Goal: Information Seeking & Learning: Learn about a topic

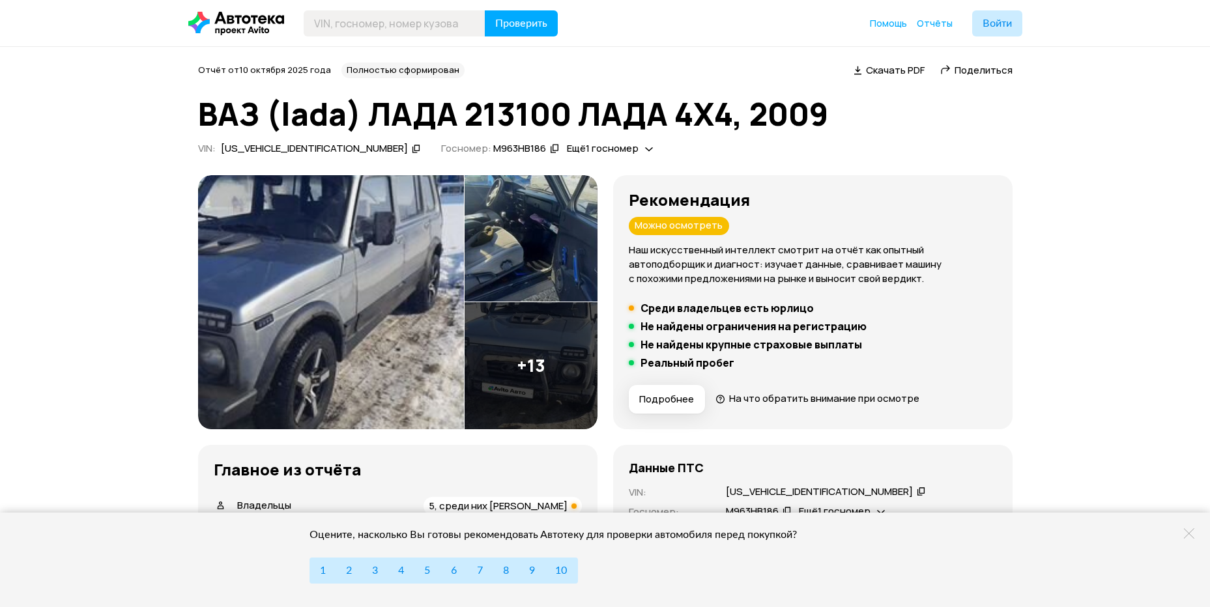
click at [541, 360] on img at bounding box center [530, 365] width 133 height 127
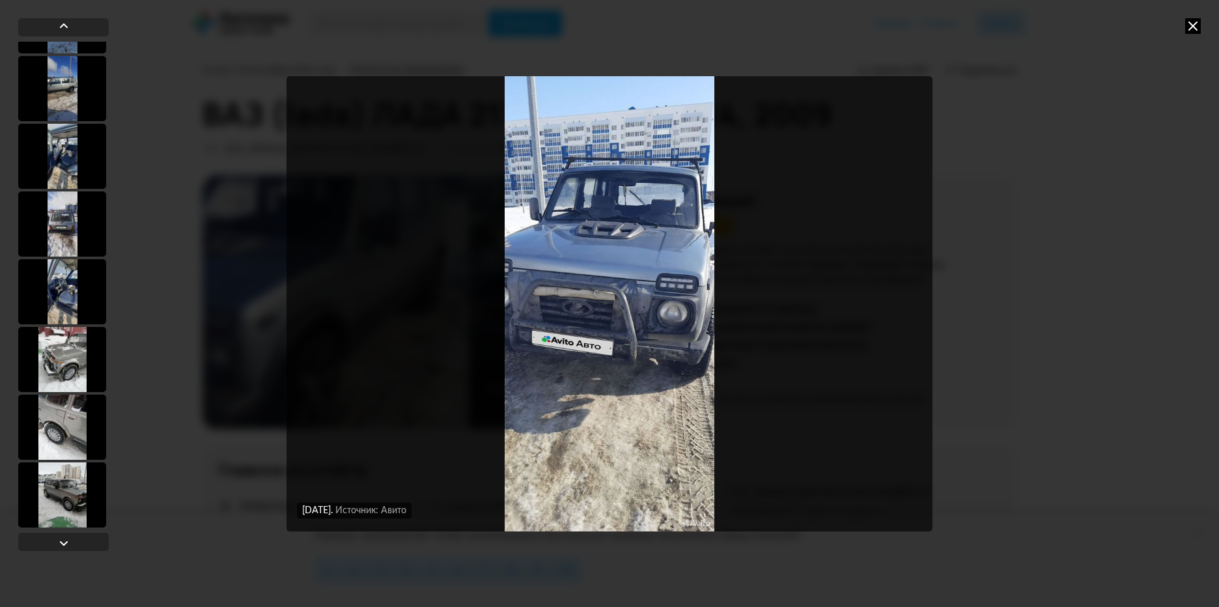
scroll to position [599, 0]
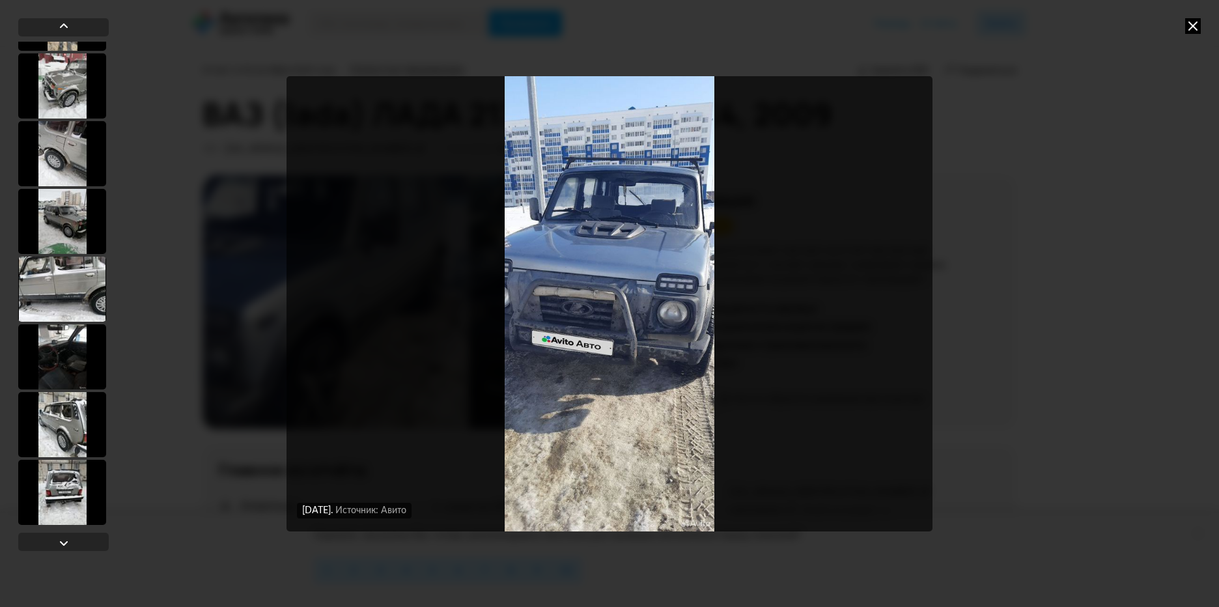
click at [61, 498] on div at bounding box center [62, 492] width 88 height 65
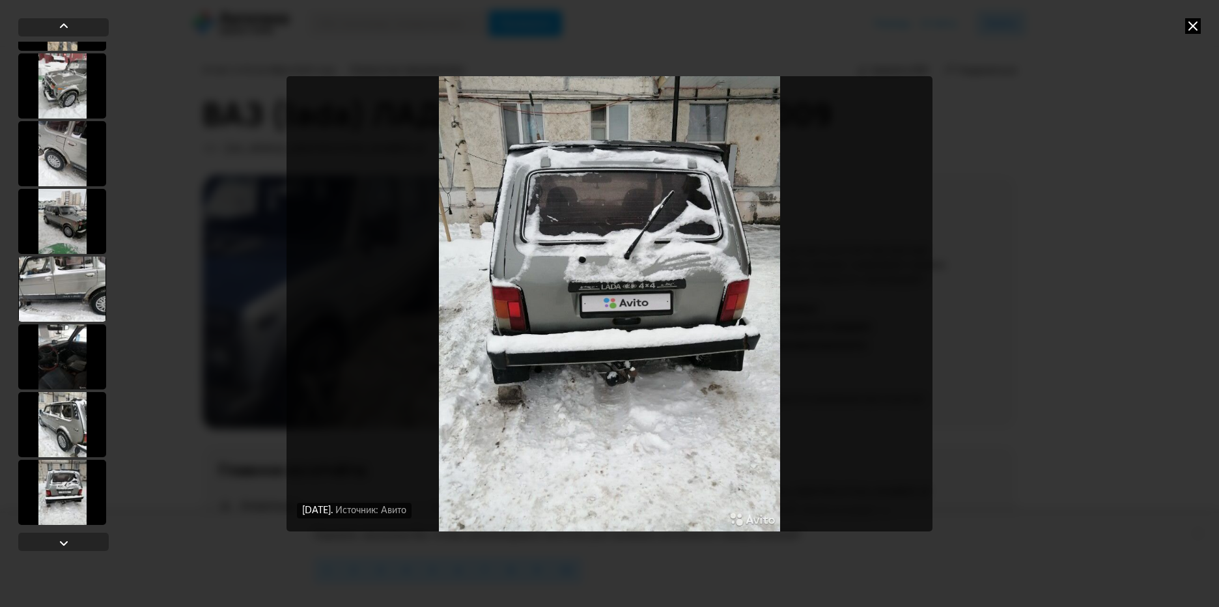
scroll to position [598, 0]
click at [61, 427] on div at bounding box center [62, 424] width 88 height 65
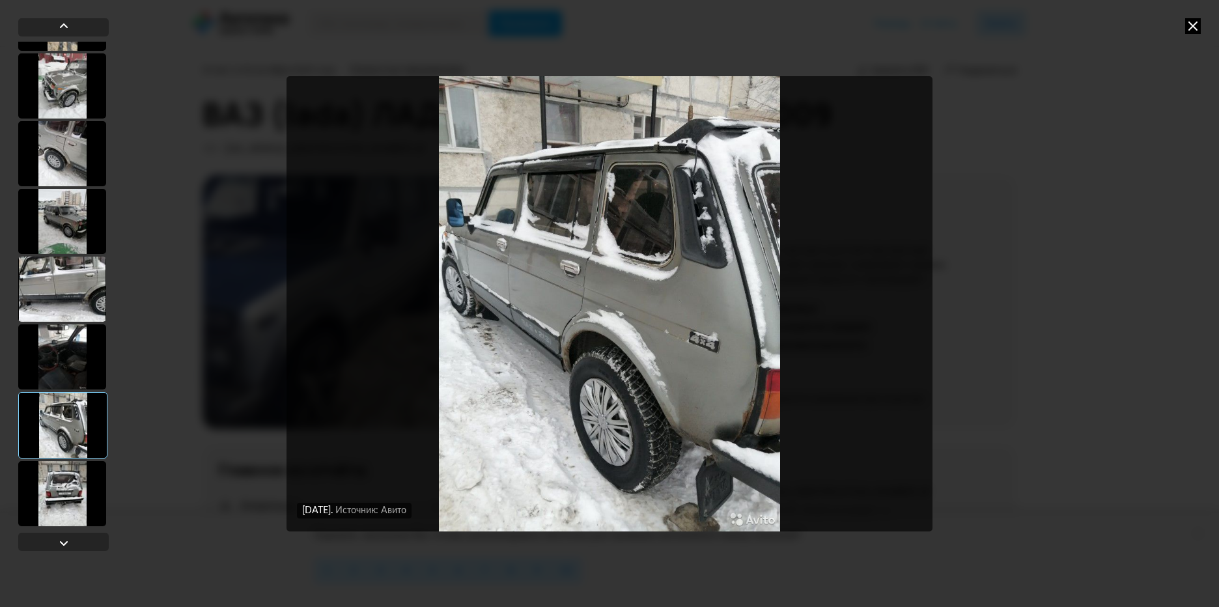
click at [59, 356] on div at bounding box center [62, 356] width 88 height 65
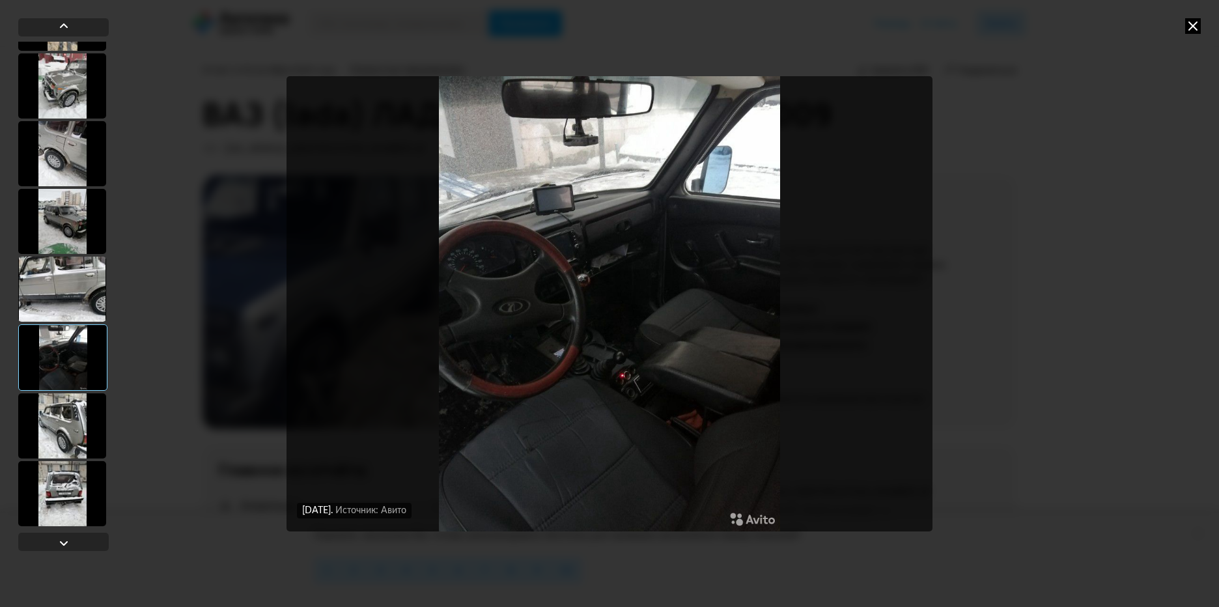
click at [72, 276] on div at bounding box center [62, 289] width 88 height 65
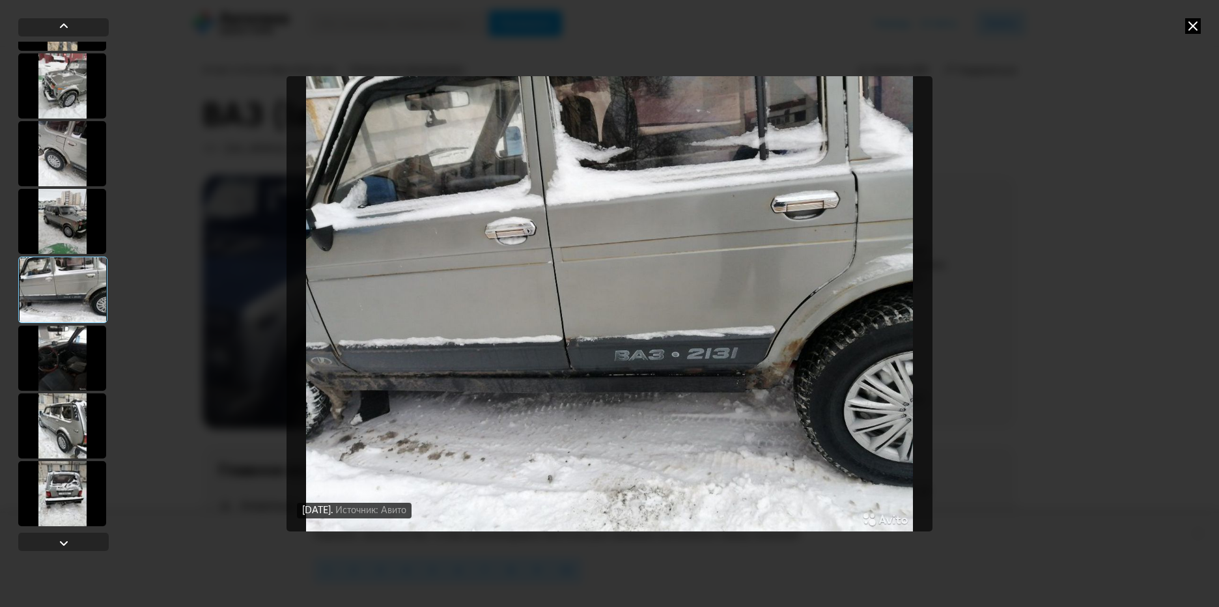
click at [53, 228] on div at bounding box center [62, 221] width 88 height 65
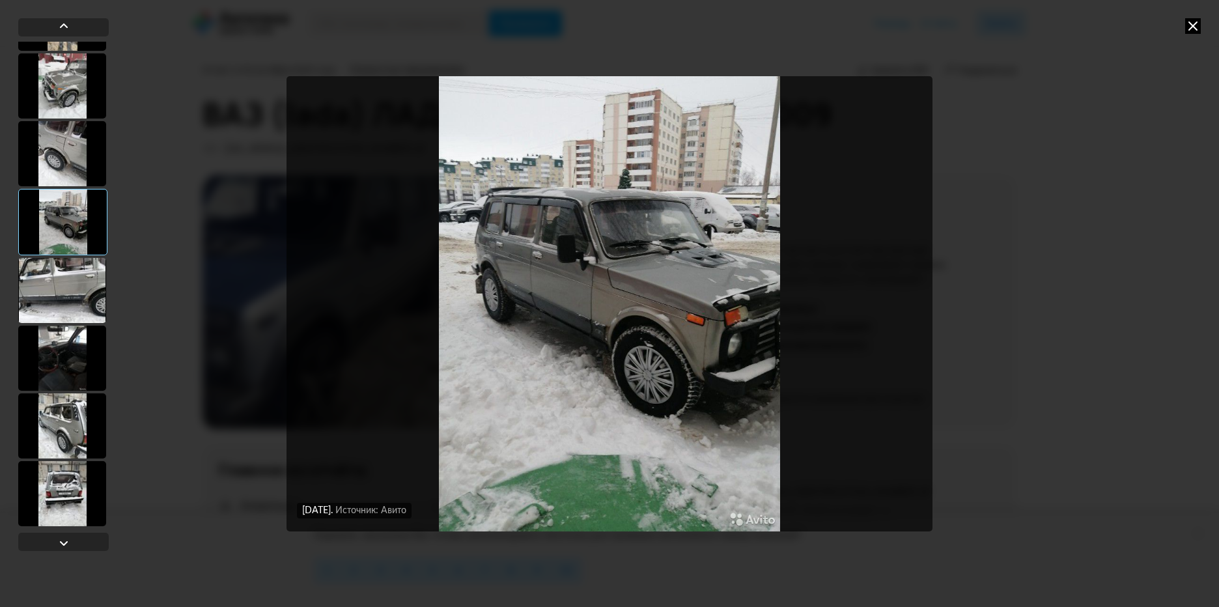
click at [64, 162] on div at bounding box center [62, 153] width 88 height 65
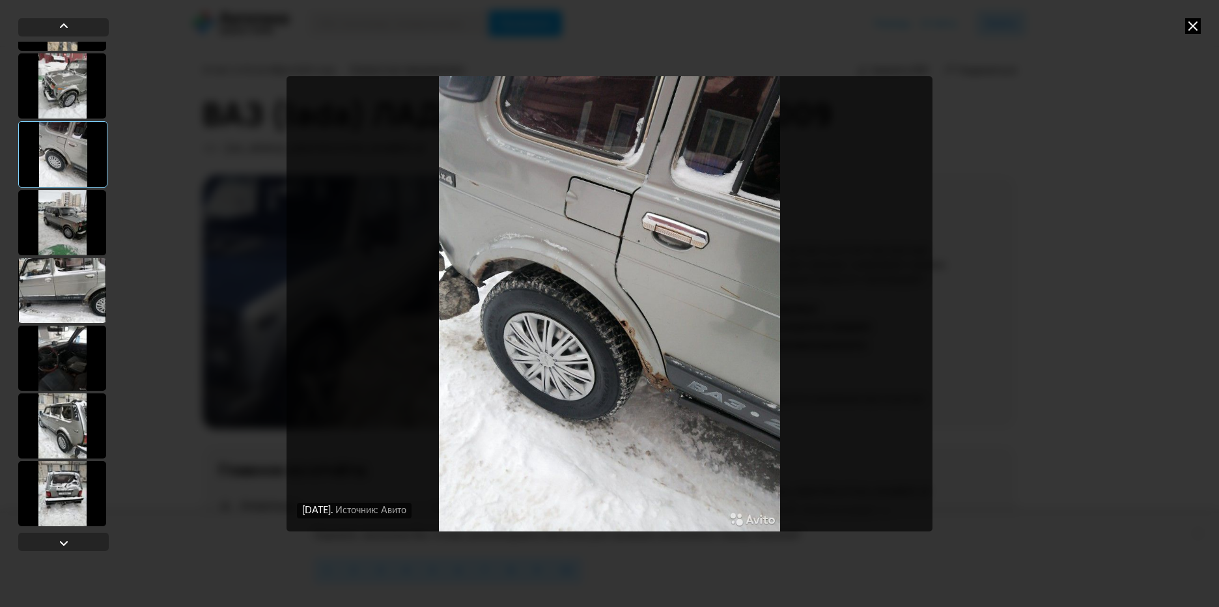
click at [59, 87] on div at bounding box center [62, 85] width 88 height 65
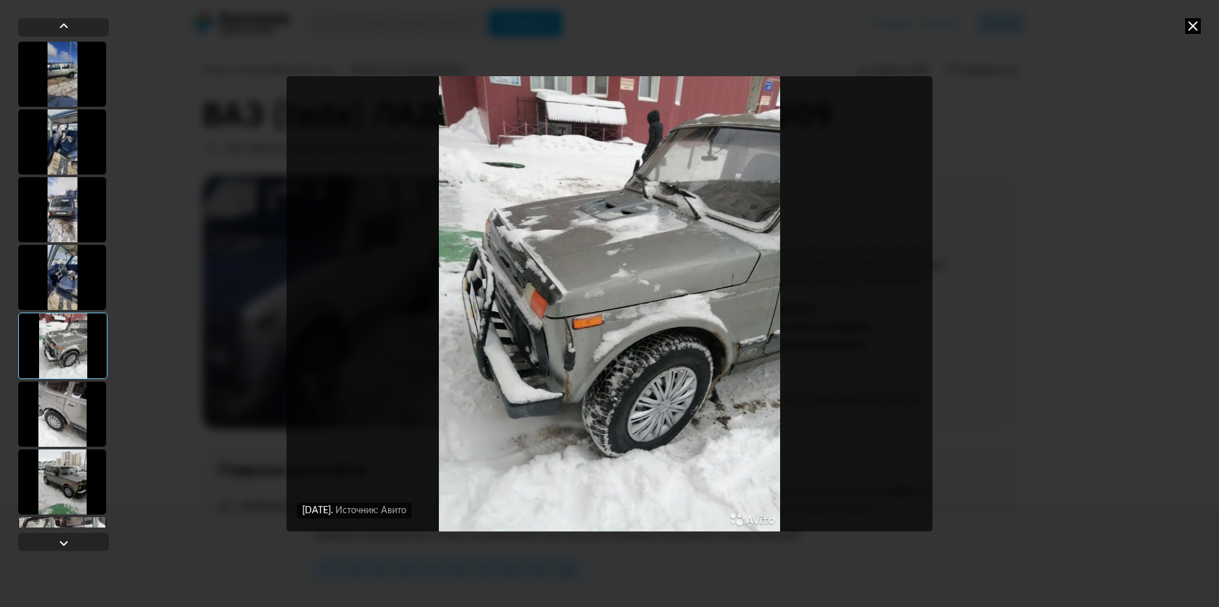
scroll to position [337, 0]
click at [61, 264] on div at bounding box center [62, 278] width 88 height 65
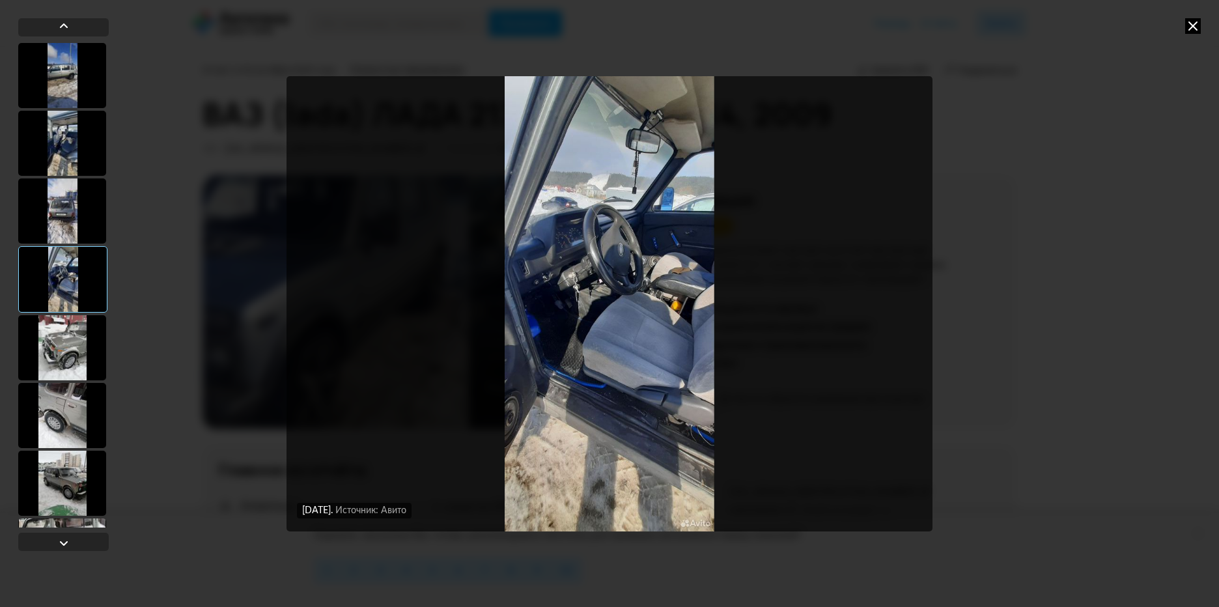
click at [59, 211] on div at bounding box center [62, 210] width 88 height 65
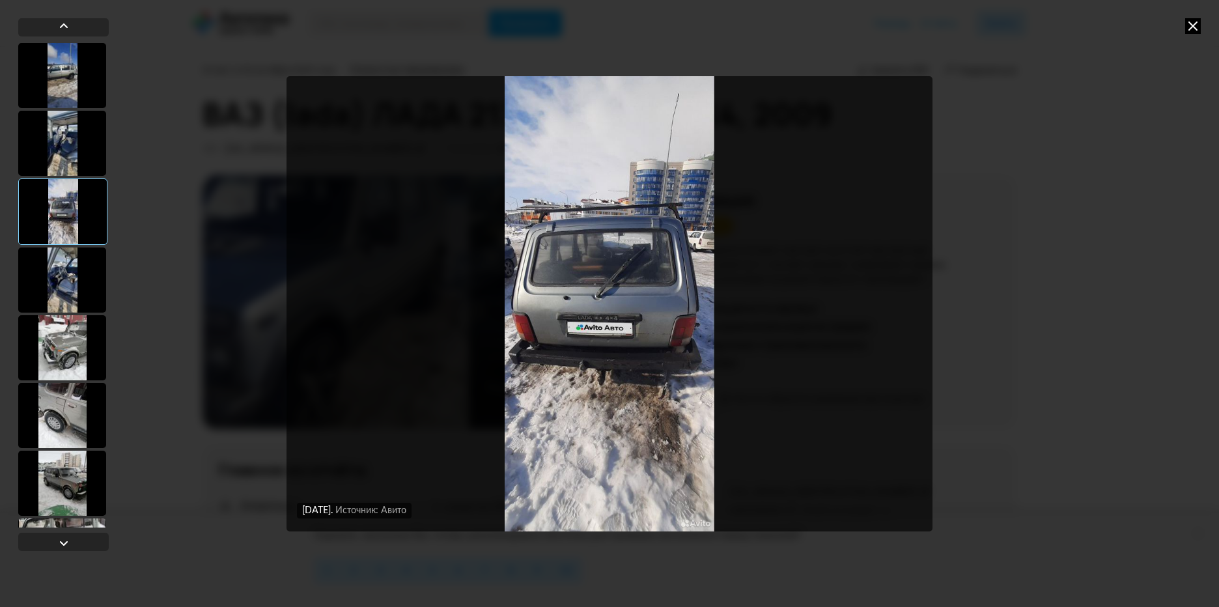
click at [54, 147] on div at bounding box center [62, 143] width 88 height 65
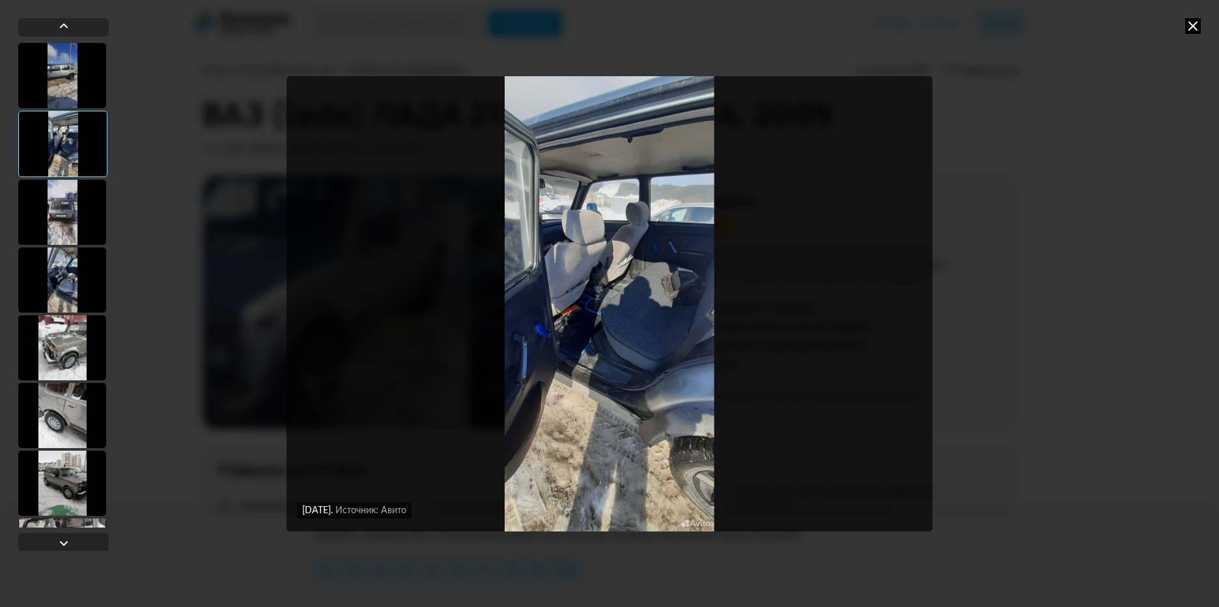
scroll to position [272, 0]
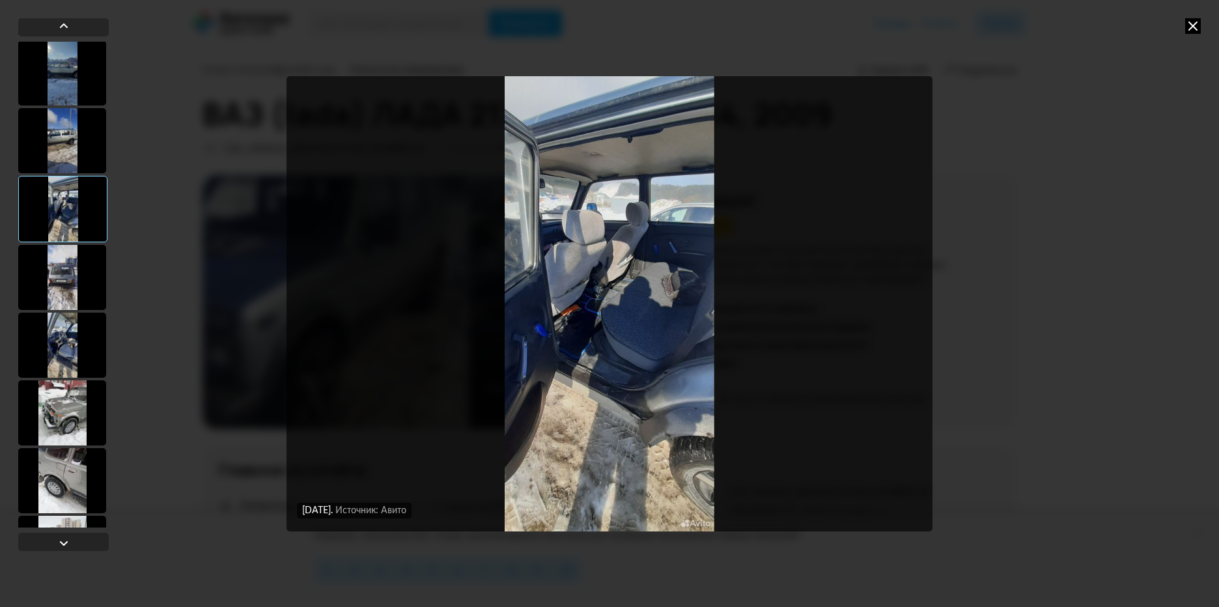
click at [659, 405] on img "Go to Slide 7" at bounding box center [610, 303] width 646 height 455
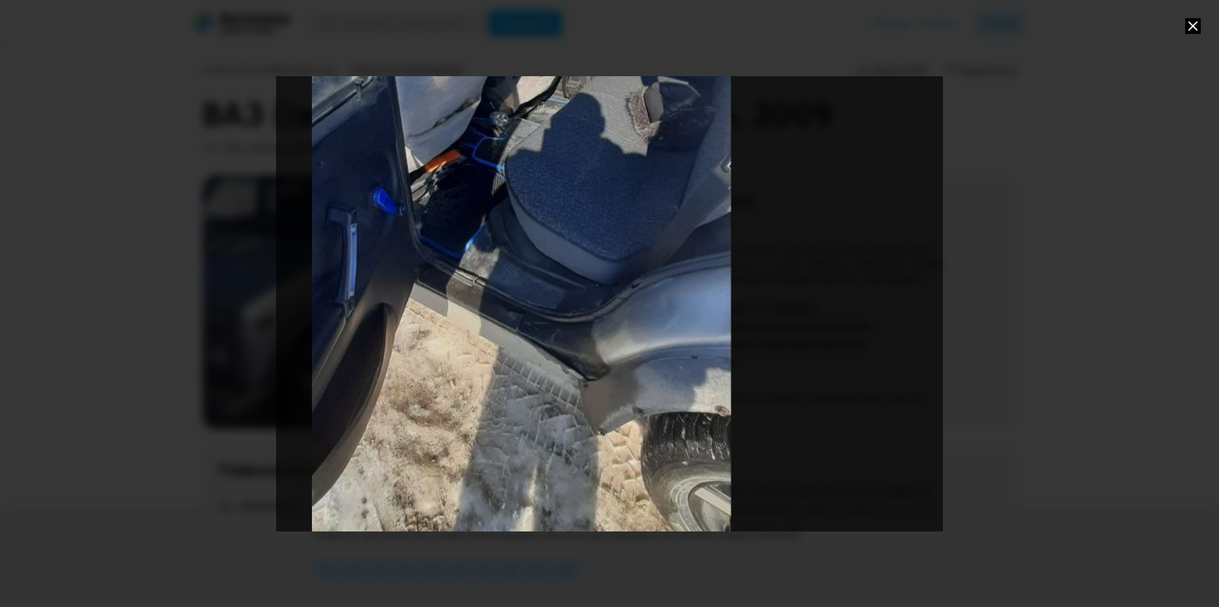
drag, startPoint x: 751, startPoint y: 489, endPoint x: 663, endPoint y: 333, distance: 178.8
click at [663, 333] on div "Go to Slide 7" at bounding box center [522, 148] width 1334 height 911
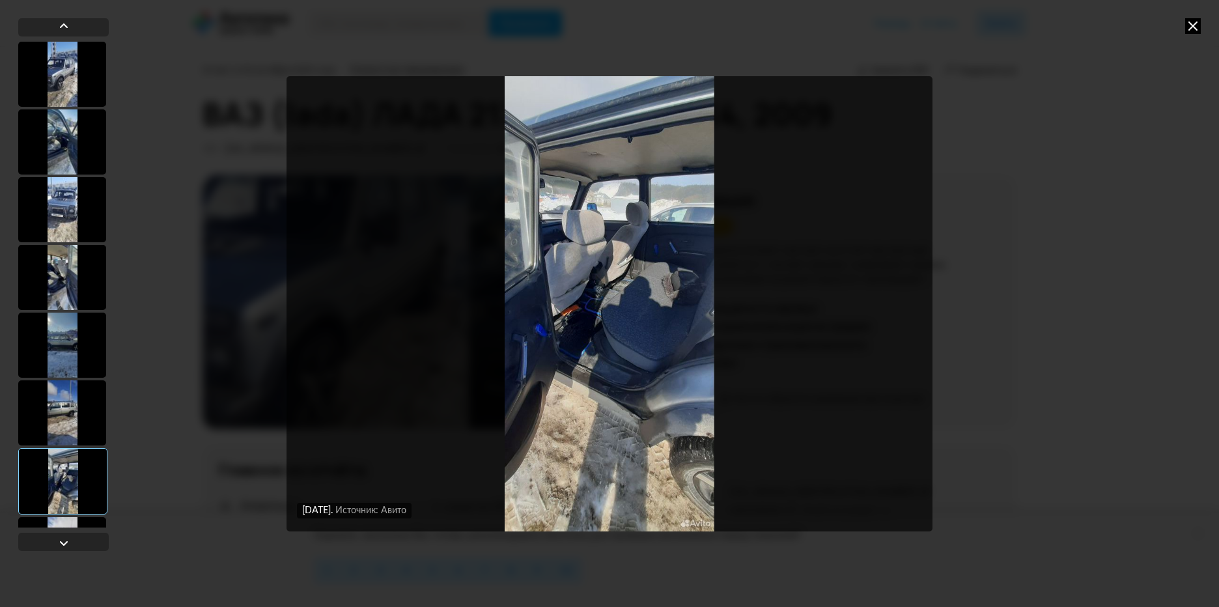
click at [606, 361] on img "Go to Slide 7" at bounding box center [610, 303] width 646 height 455
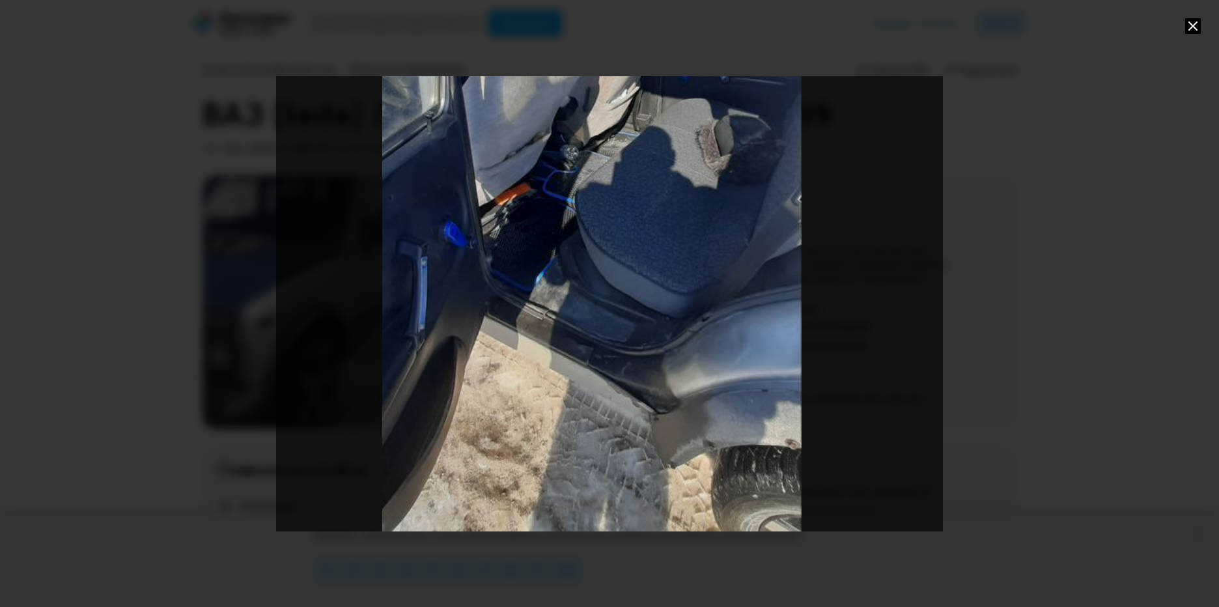
drag, startPoint x: 733, startPoint y: 440, endPoint x: 716, endPoint y: 317, distance: 123.7
click at [716, 317] on div "Go to Slide 7" at bounding box center [592, 181] width 1334 height 911
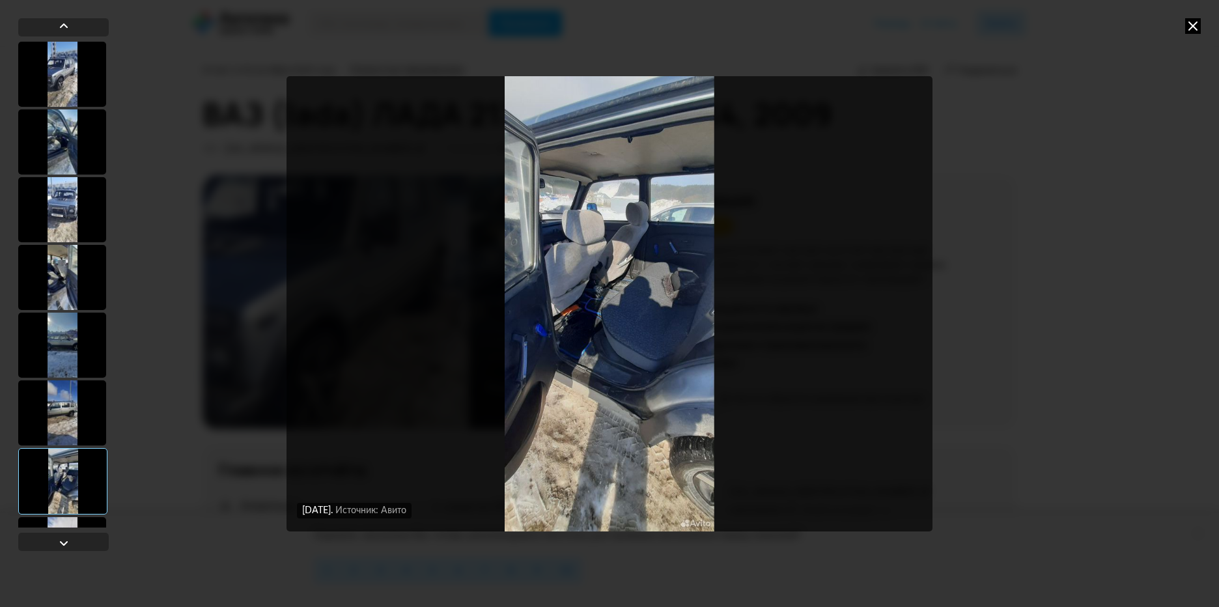
click at [625, 345] on img "Go to Slide 7" at bounding box center [610, 303] width 646 height 455
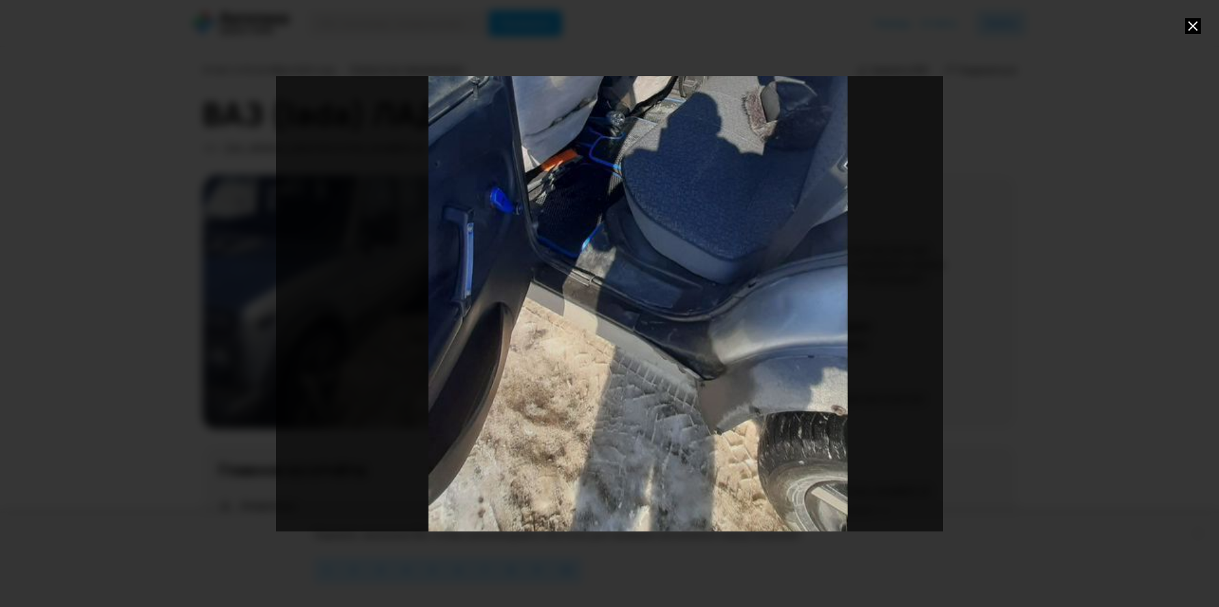
drag, startPoint x: 669, startPoint y: 439, endPoint x: 698, endPoint y: 283, distance: 158.9
click at [698, 283] on div "Go to Slide 7" at bounding box center [638, 147] width 1334 height 911
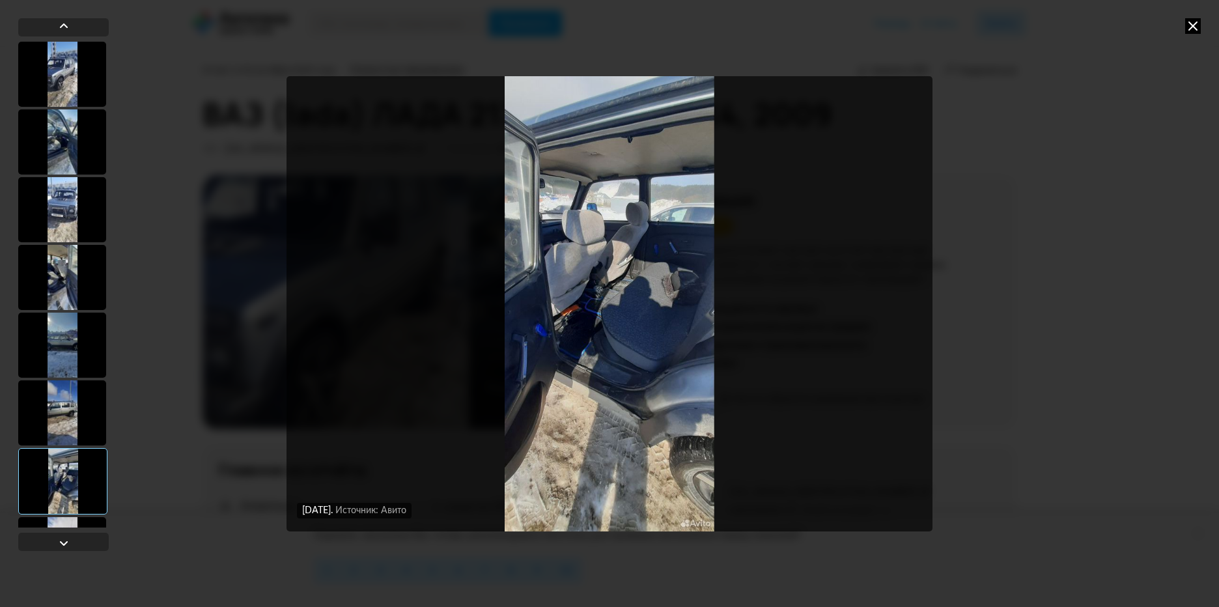
click at [526, 302] on img "Go to Slide 7" at bounding box center [610, 303] width 646 height 455
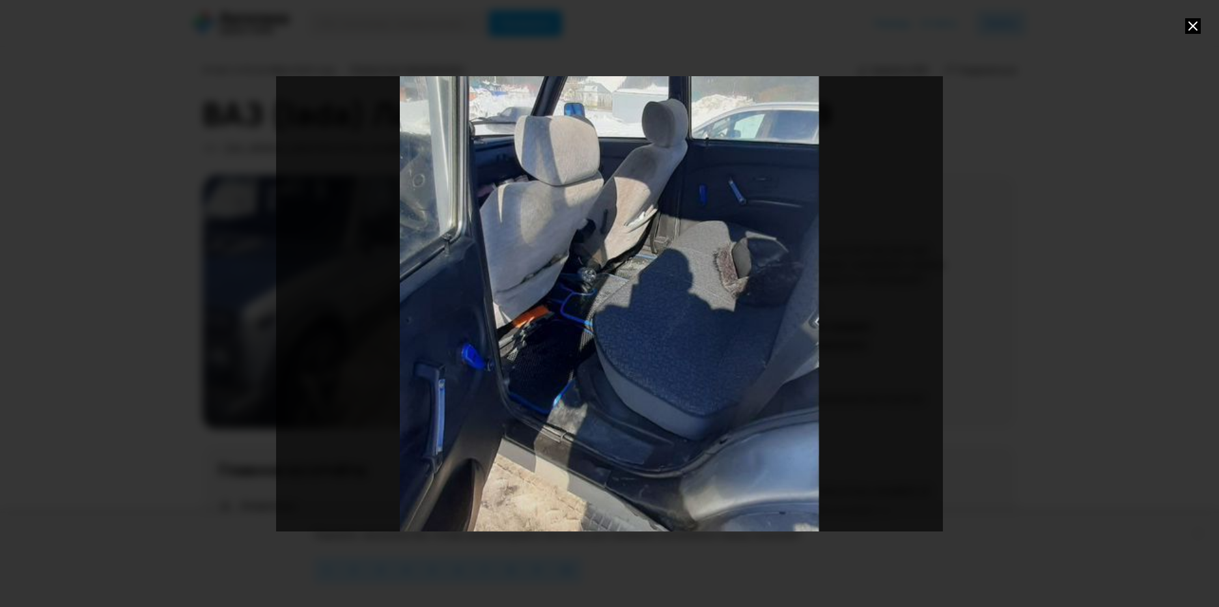
click at [526, 302] on div "Go to Slide 7" at bounding box center [610, 303] width 1334 height 911
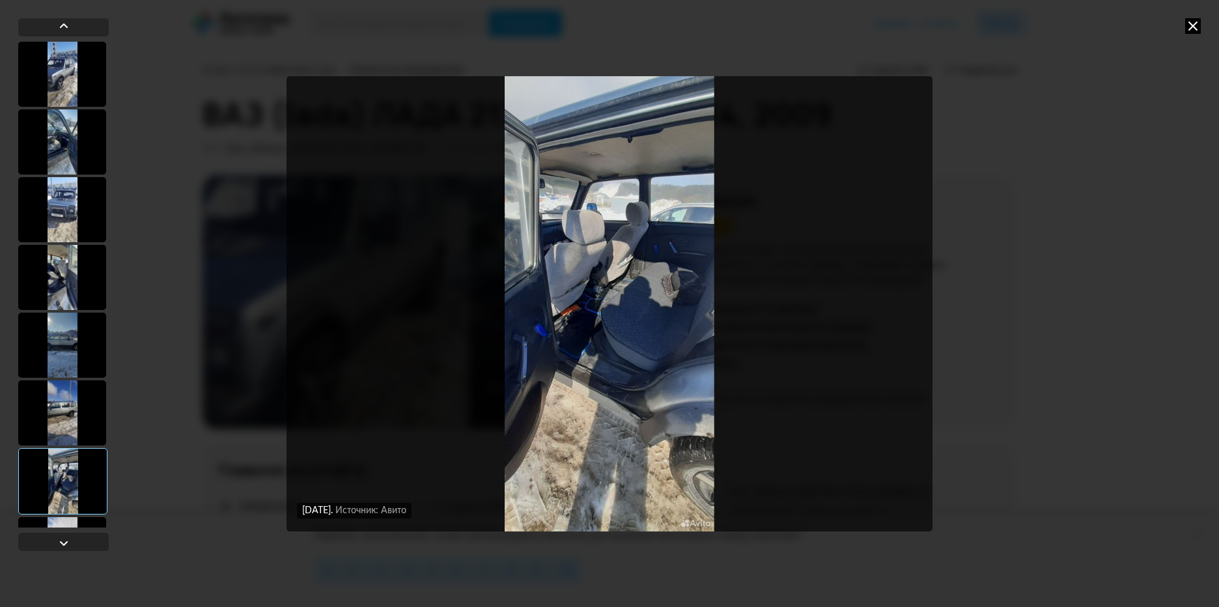
click at [44, 279] on div at bounding box center [62, 277] width 88 height 65
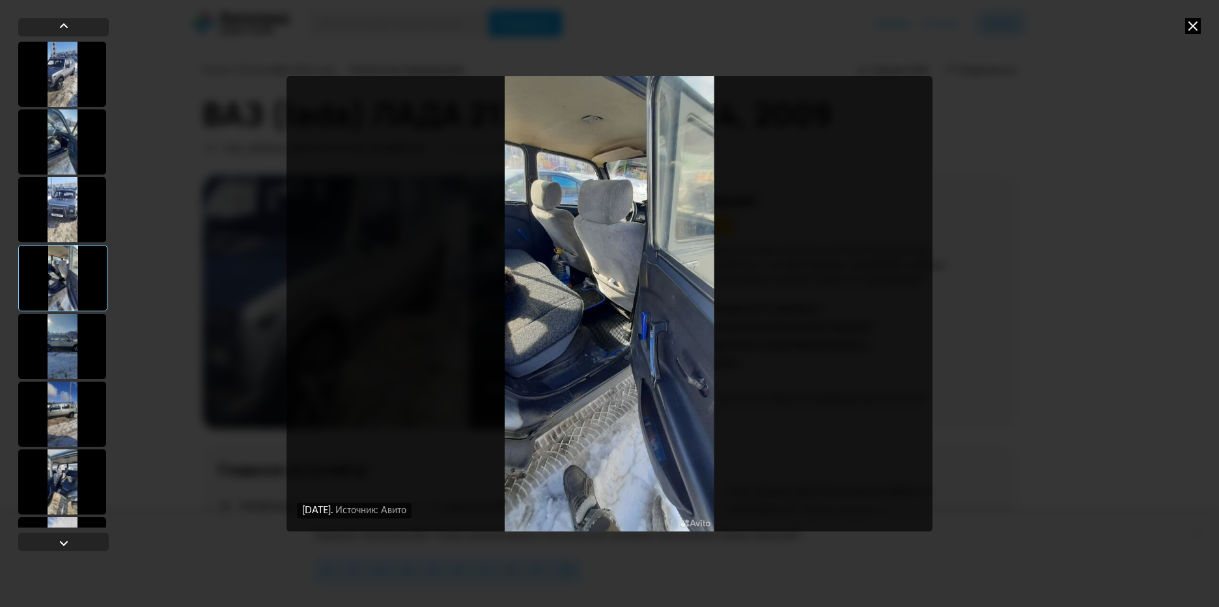
click at [657, 391] on img "Go to Slide 4" at bounding box center [610, 303] width 646 height 455
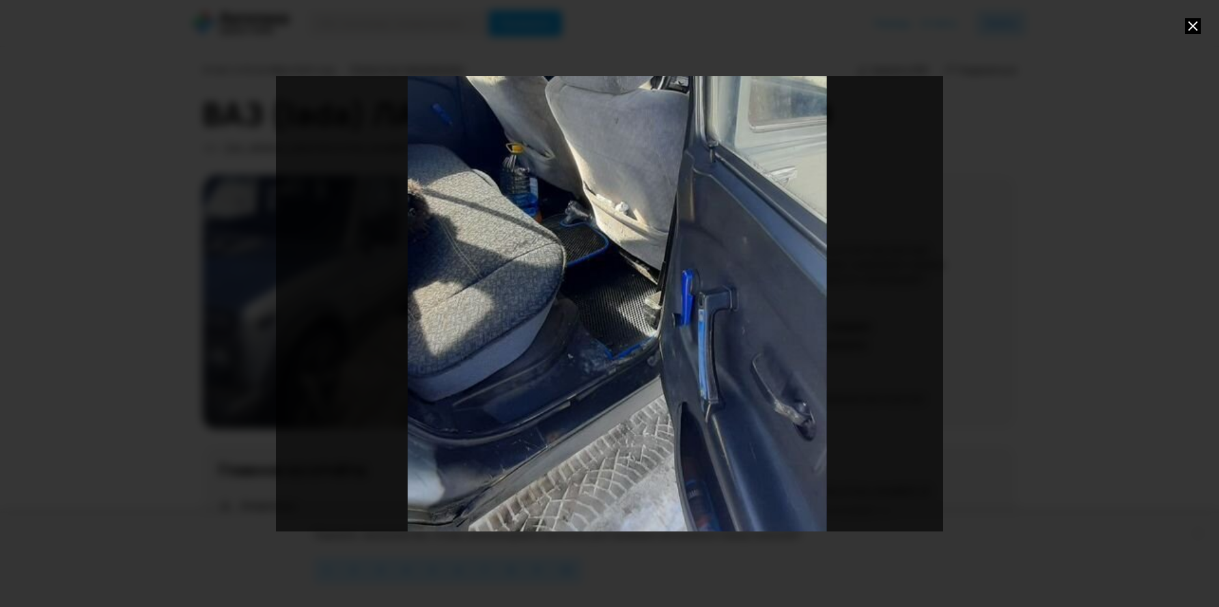
drag, startPoint x: 616, startPoint y: 435, endPoint x: 624, endPoint y: 385, distance: 50.8
click at [624, 385] on div "Go to Slide 4" at bounding box center [617, 253] width 1334 height 911
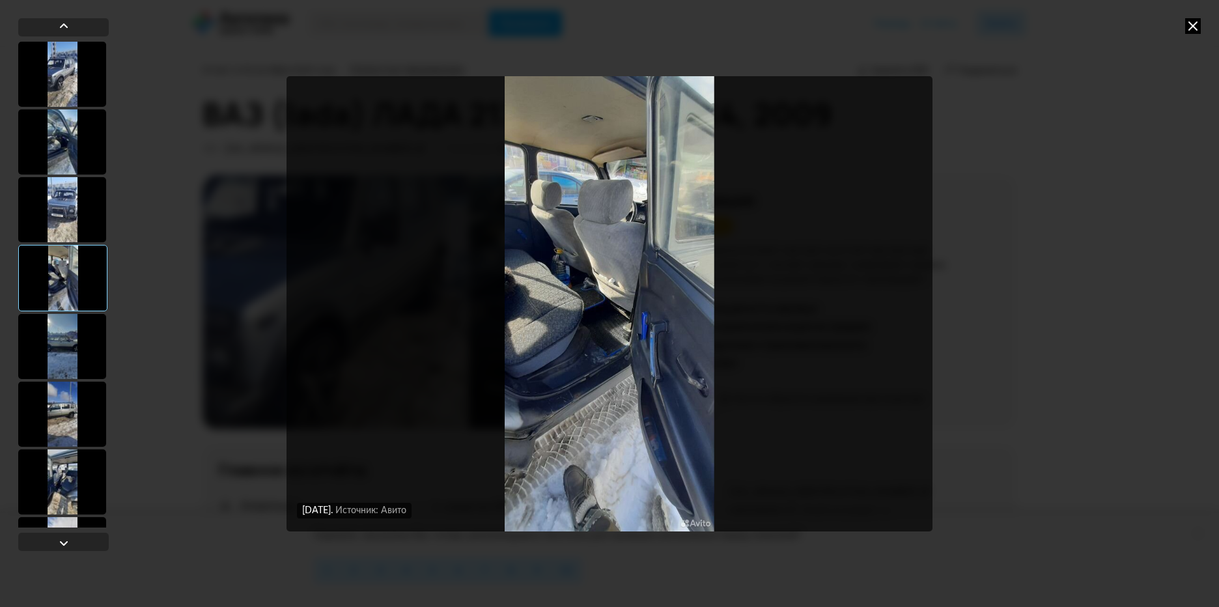
click at [66, 213] on div at bounding box center [62, 209] width 88 height 65
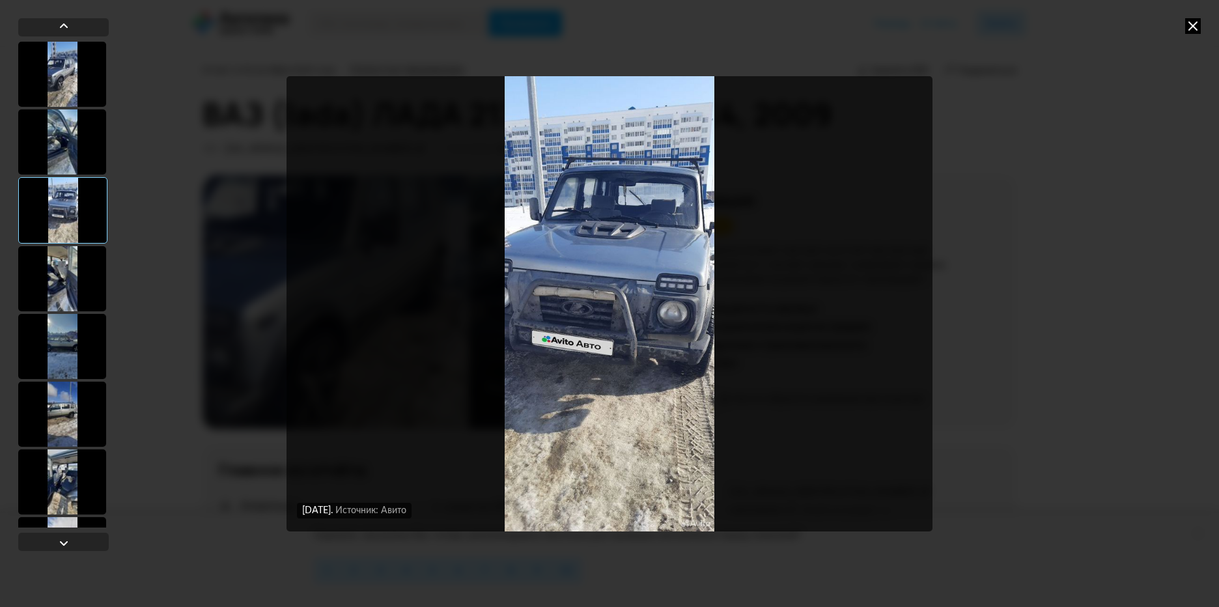
click at [58, 150] on div at bounding box center [62, 141] width 88 height 65
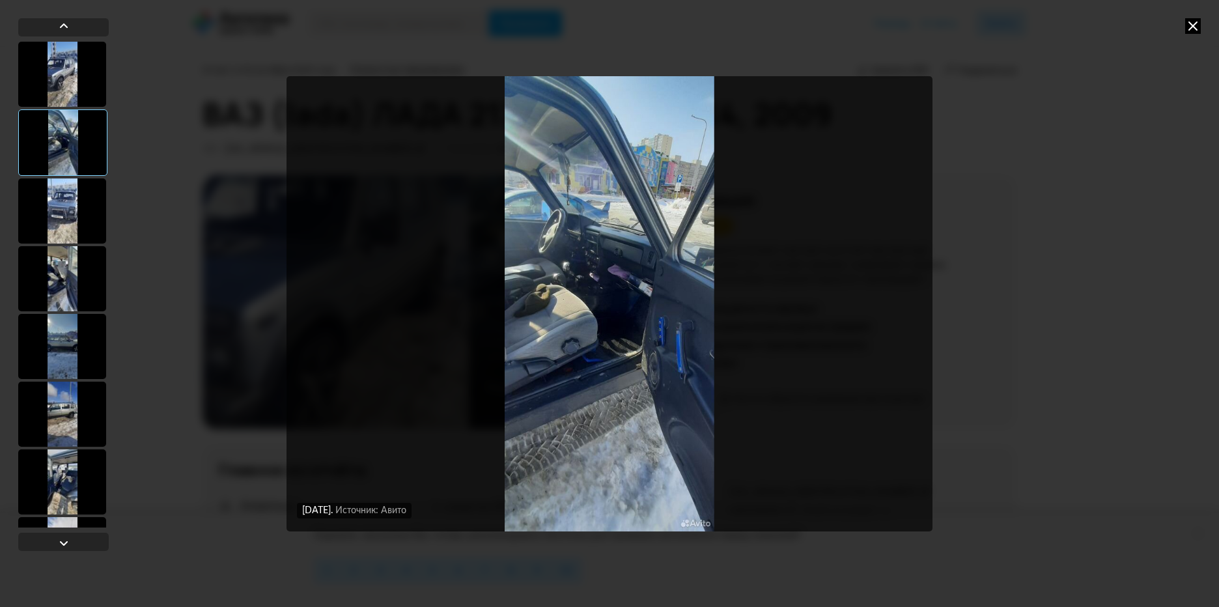
click at [64, 79] on div at bounding box center [62, 74] width 88 height 65
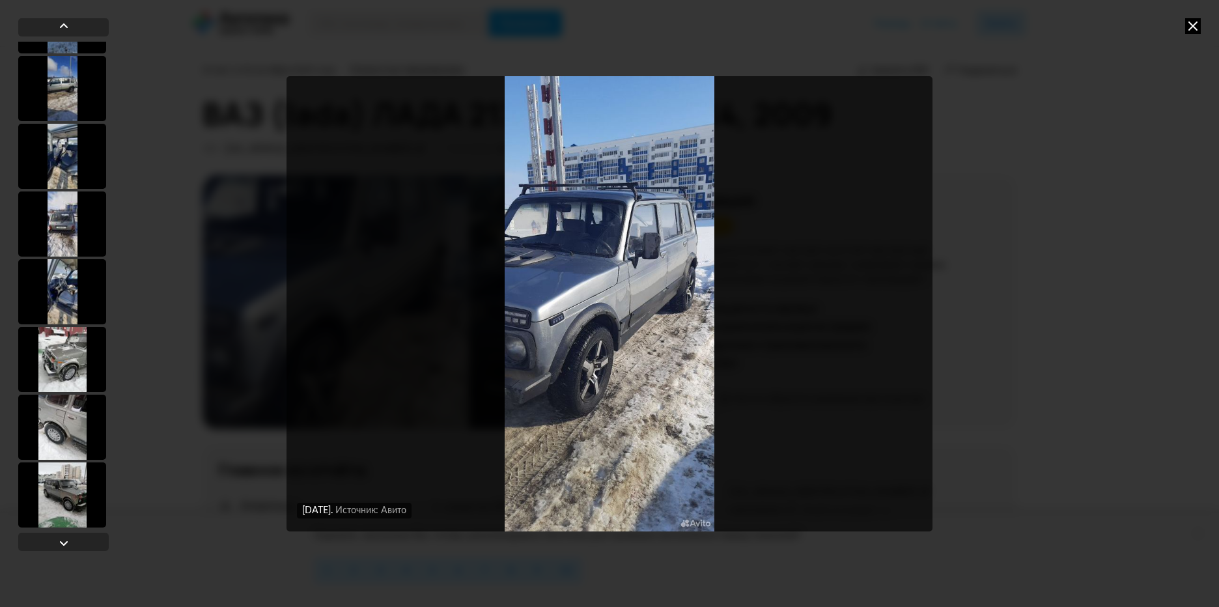
scroll to position [599, 0]
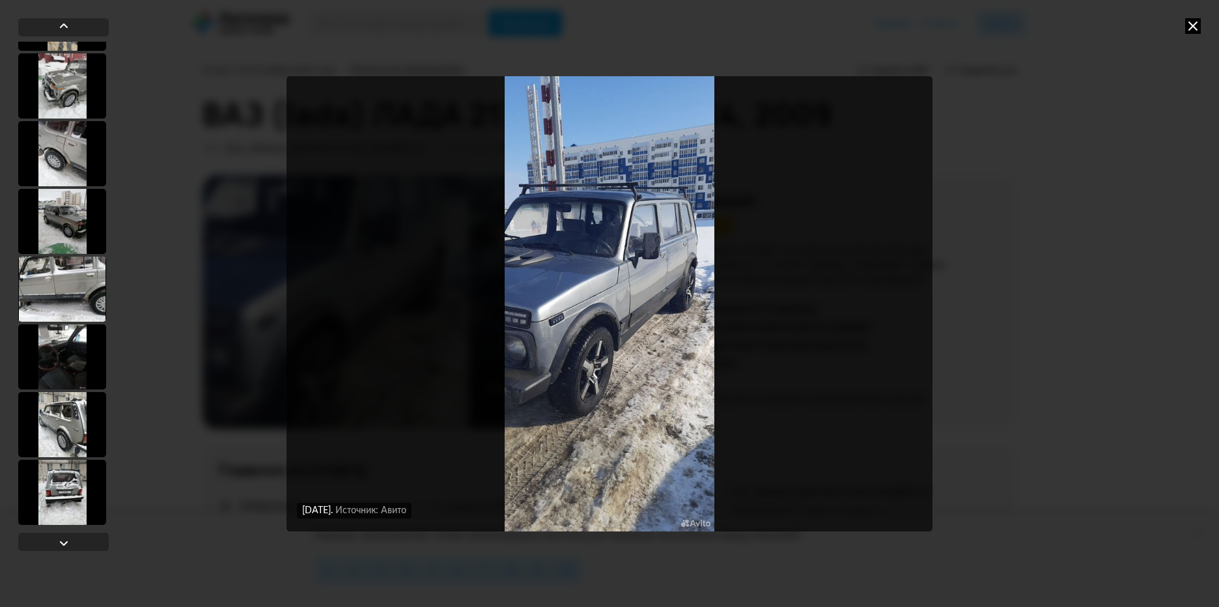
click at [66, 479] on div at bounding box center [62, 492] width 88 height 65
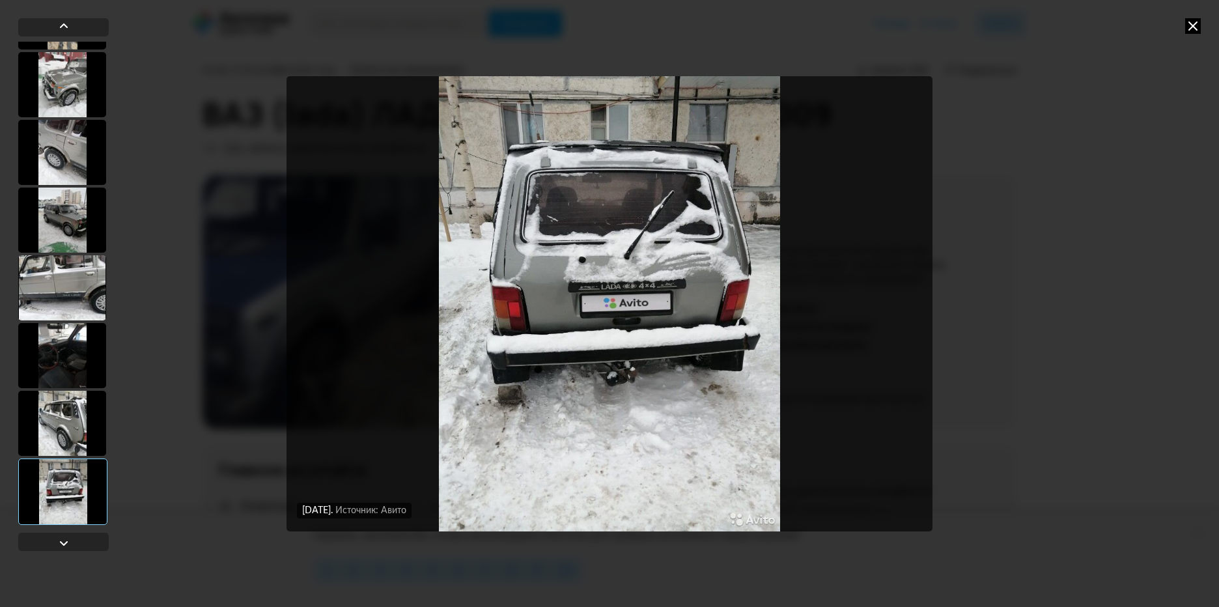
scroll to position [598, 0]
click at [57, 423] on div at bounding box center [62, 424] width 88 height 65
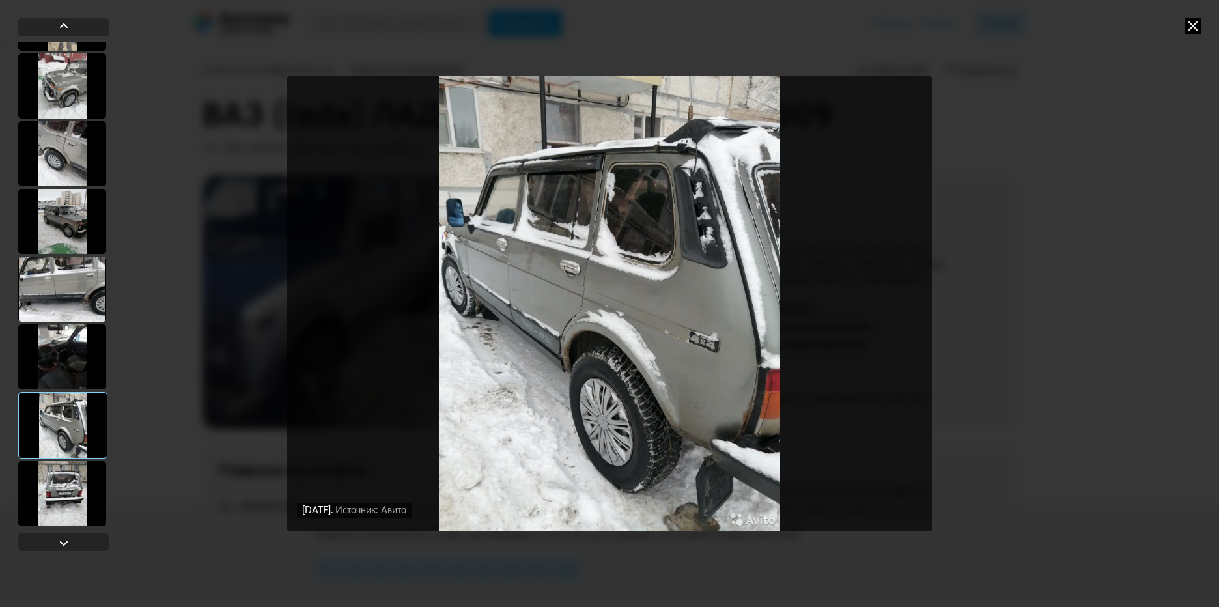
click at [61, 354] on div at bounding box center [62, 356] width 88 height 65
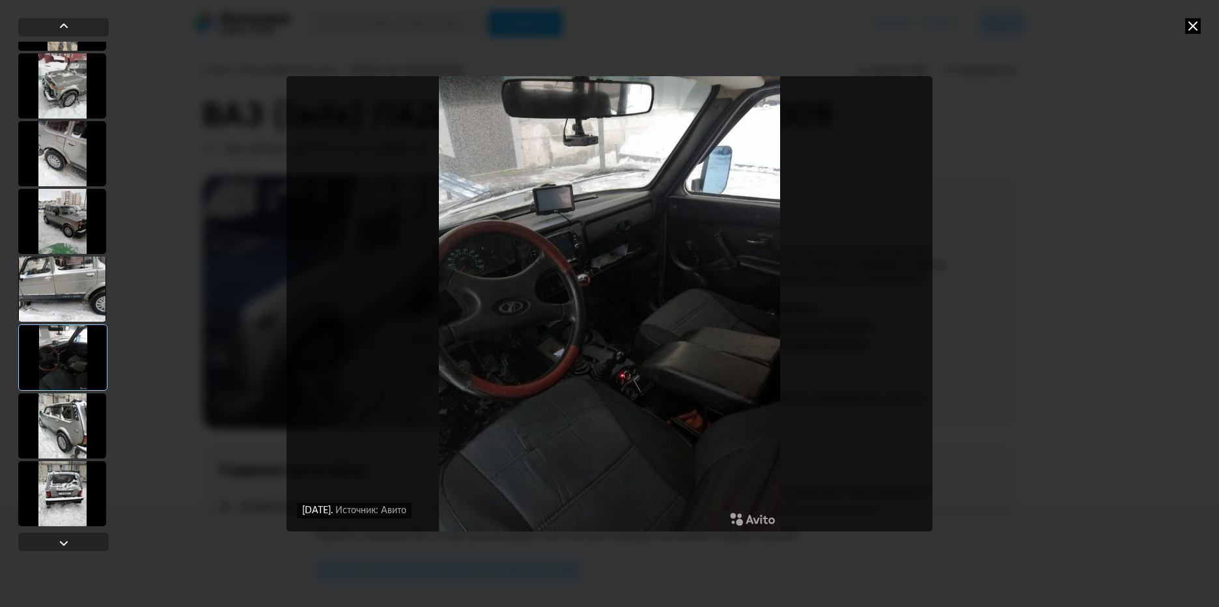
click at [57, 276] on div at bounding box center [62, 289] width 88 height 65
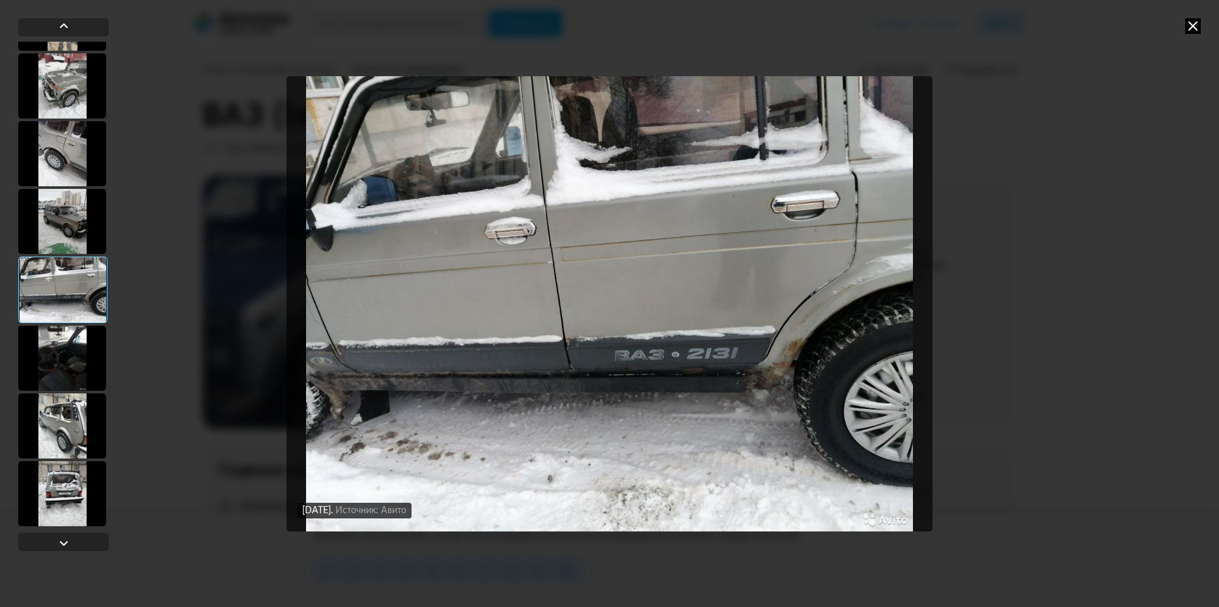
click at [68, 222] on div at bounding box center [62, 221] width 88 height 65
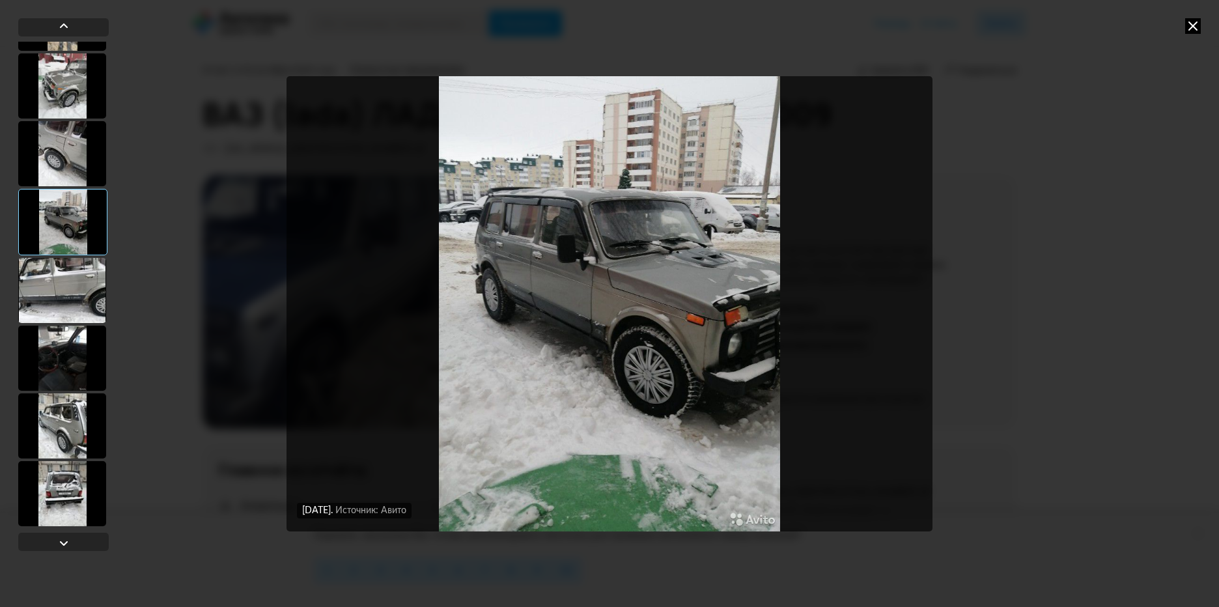
click at [61, 149] on div at bounding box center [62, 153] width 88 height 65
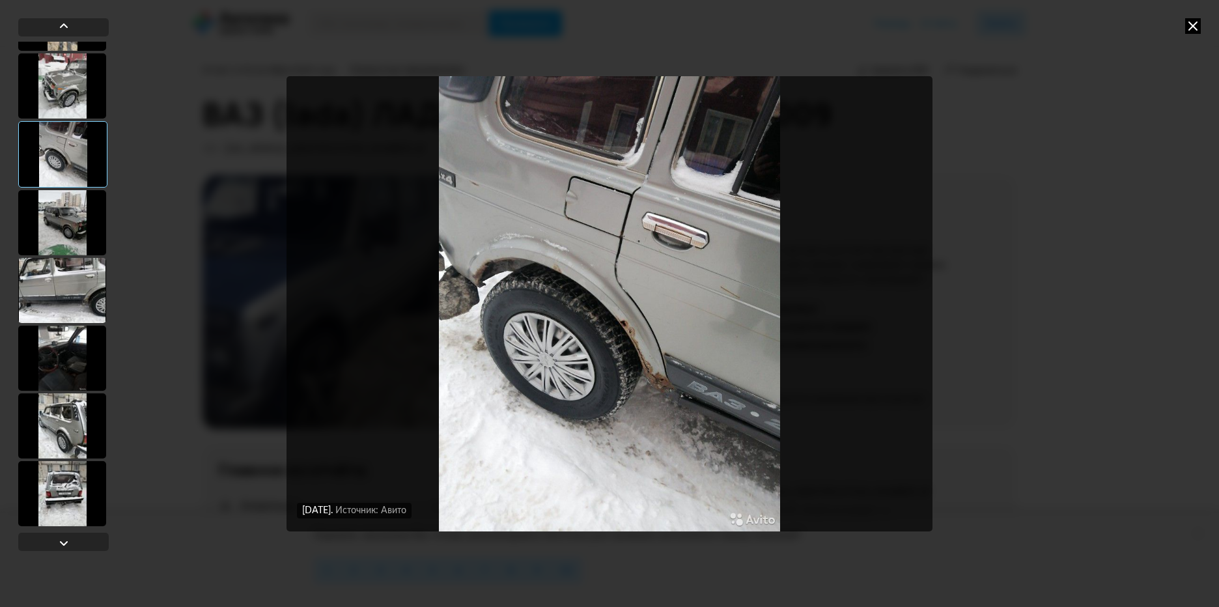
click at [66, 79] on div at bounding box center [62, 85] width 88 height 65
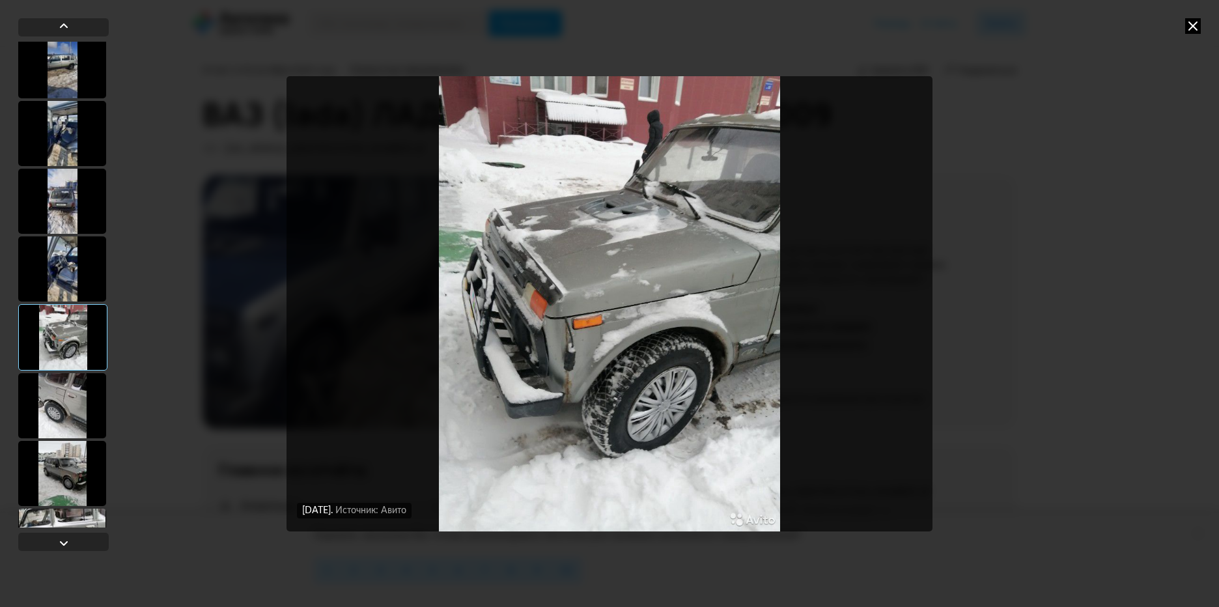
scroll to position [337, 0]
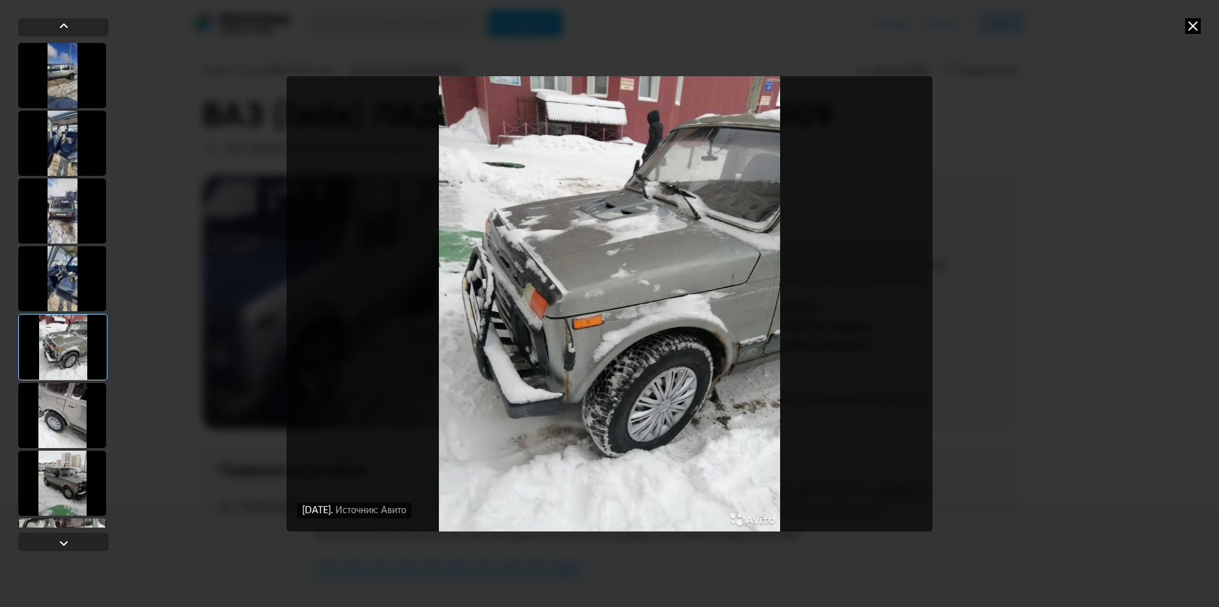
click at [50, 262] on div at bounding box center [62, 278] width 88 height 65
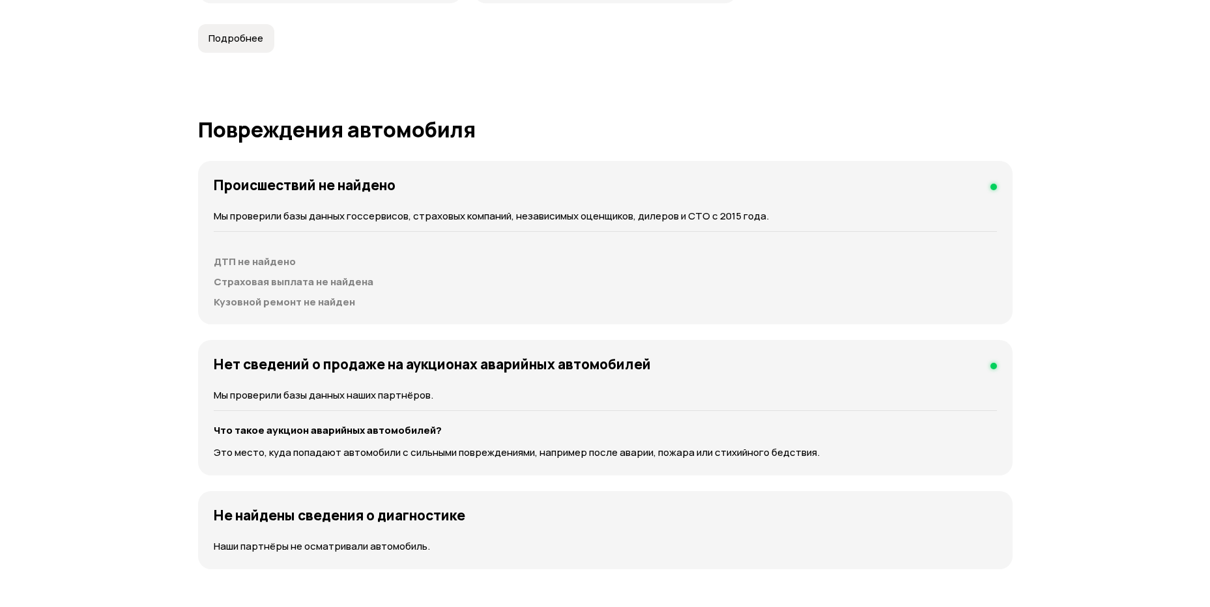
scroll to position [1238, 0]
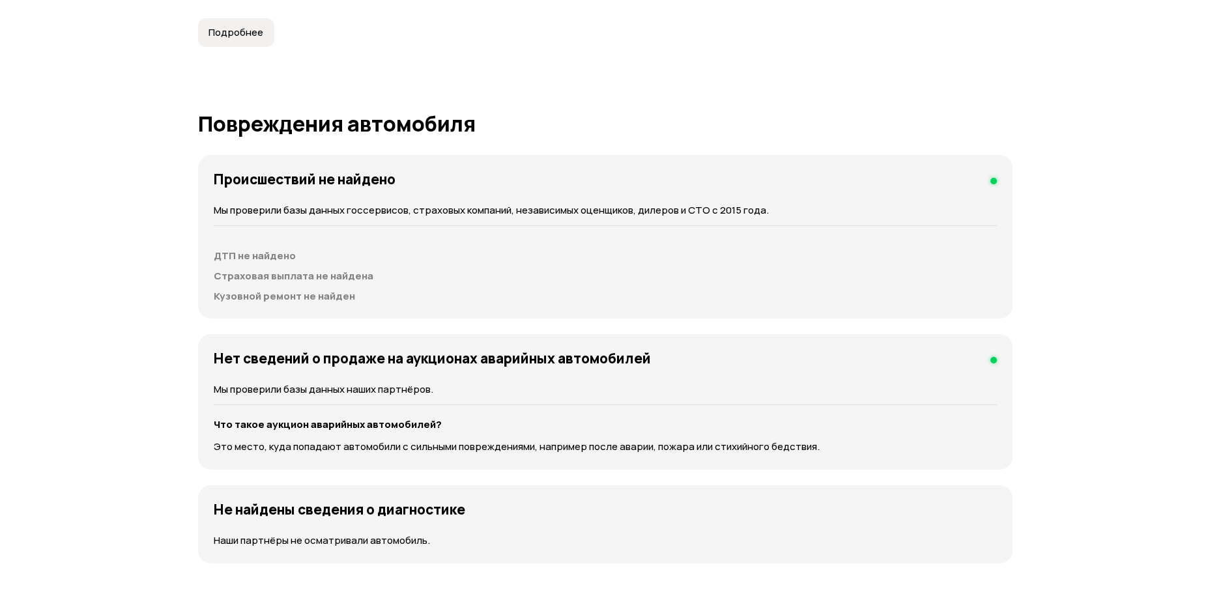
click at [662, 207] on p "Мы проверили базы данных госсервисов, страховых компаний, независимых оценщиков…" at bounding box center [605, 210] width 783 height 14
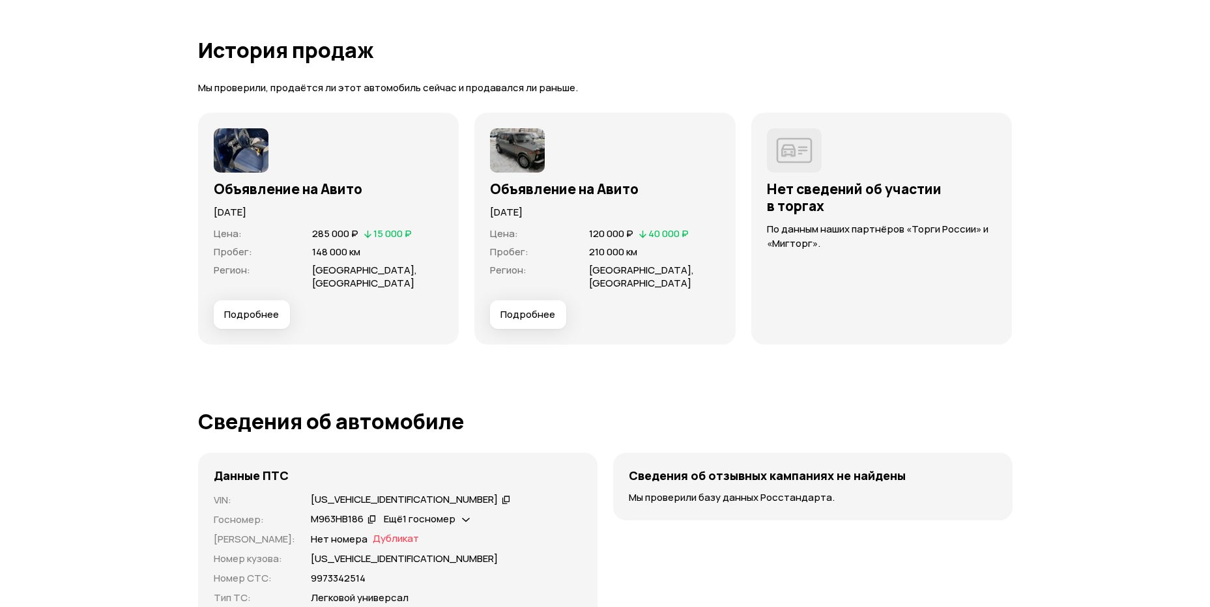
scroll to position [3713, 0]
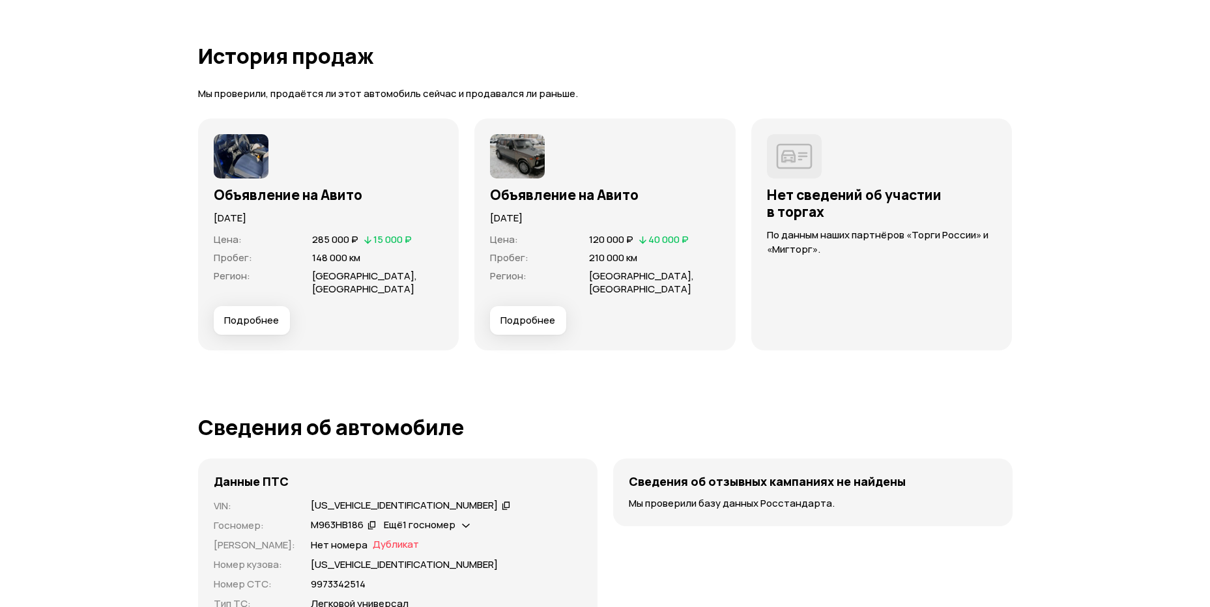
click at [527, 319] on span "Подробнее" at bounding box center [527, 320] width 55 height 13
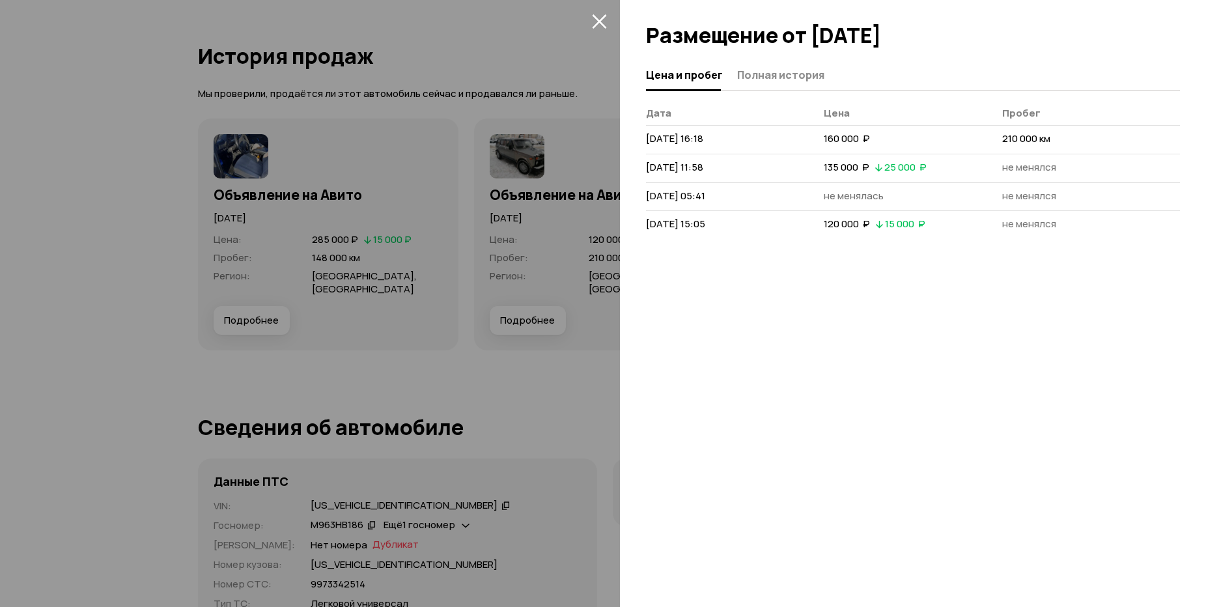
click at [538, 388] on div at bounding box center [609, 303] width 1219 height 607
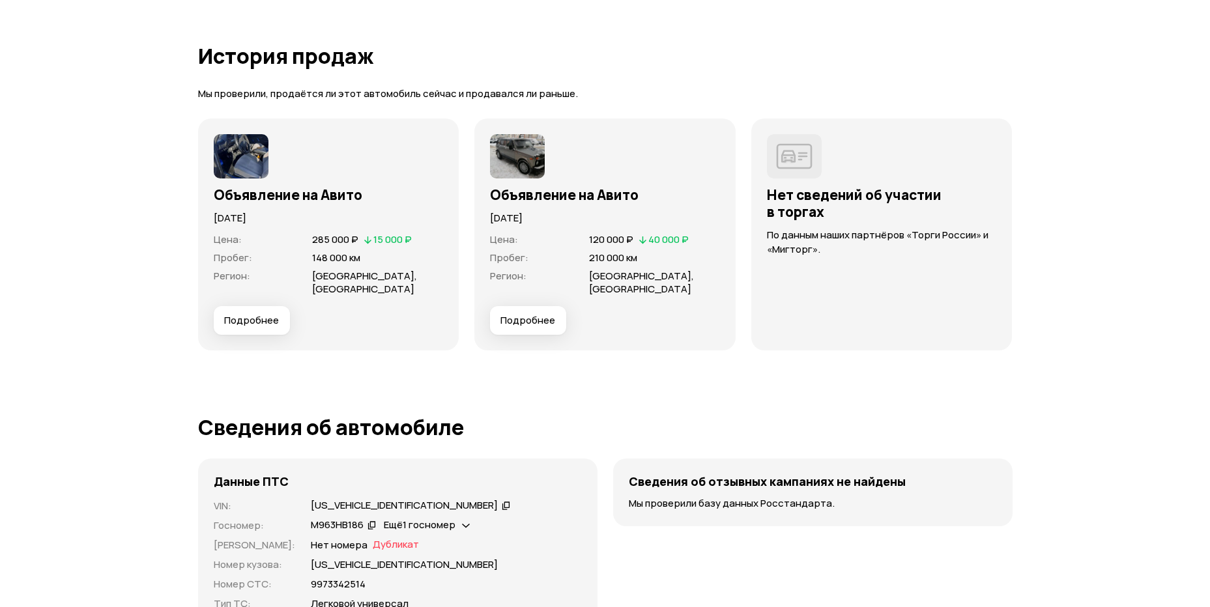
click at [241, 313] on button "Подробнее" at bounding box center [252, 320] width 76 height 29
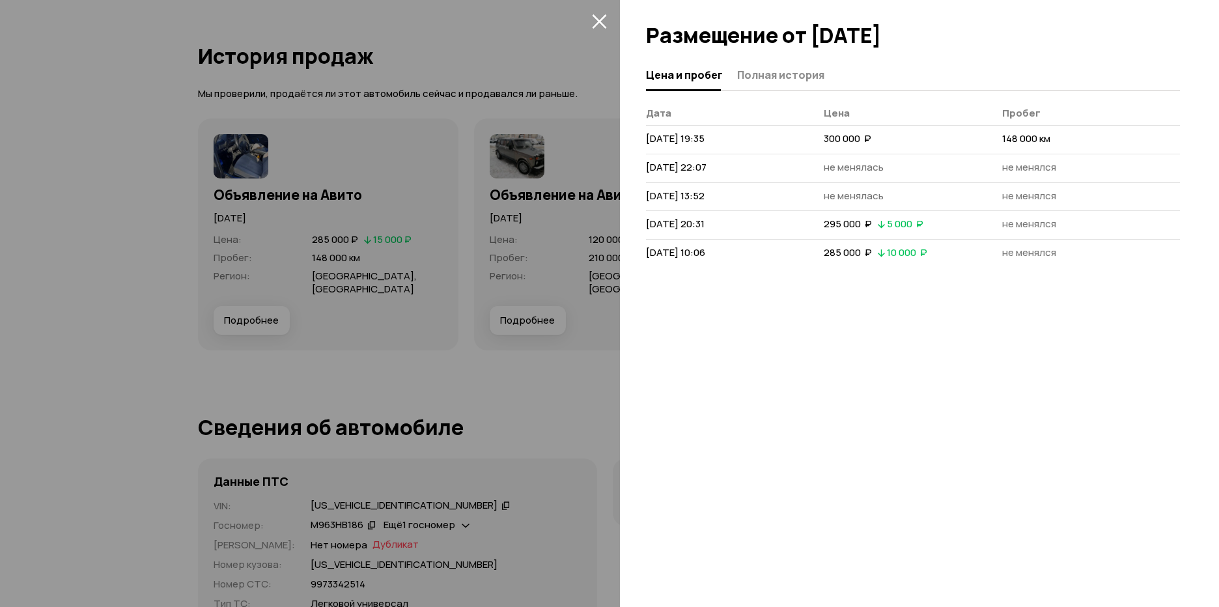
click at [95, 410] on div at bounding box center [609, 303] width 1219 height 607
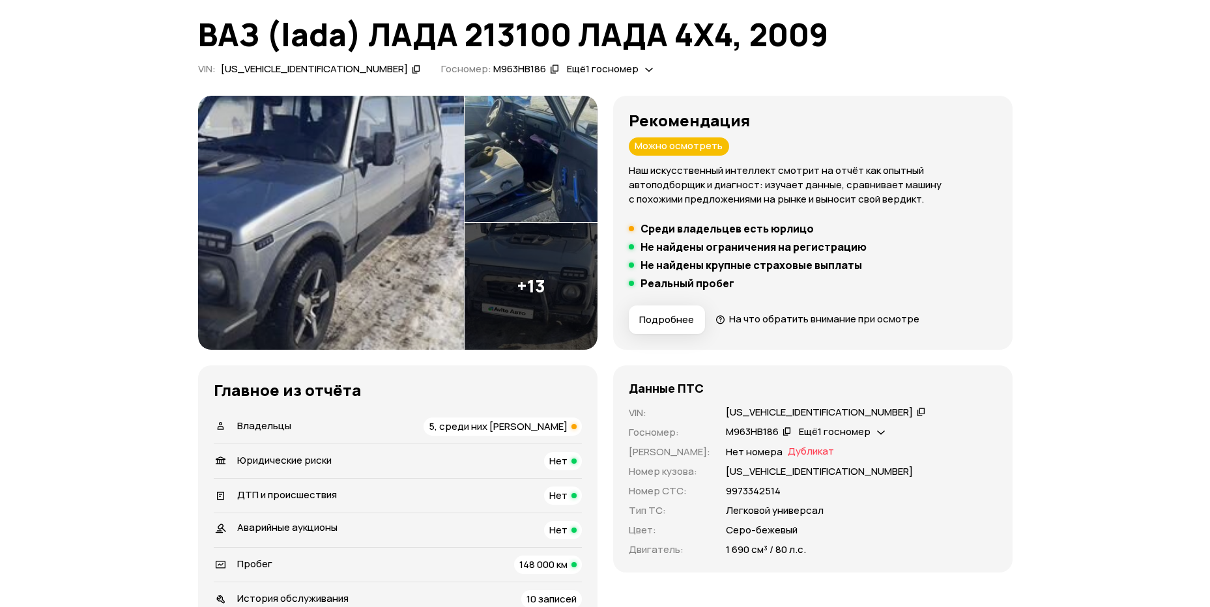
scroll to position [0, 0]
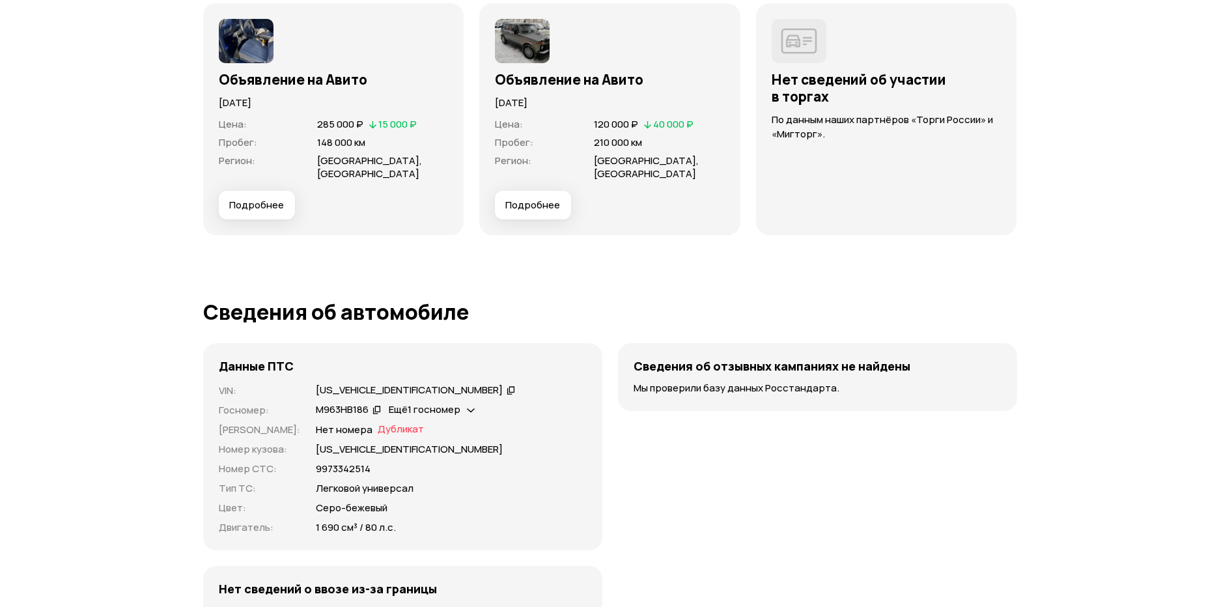
scroll to position [3778, 0]
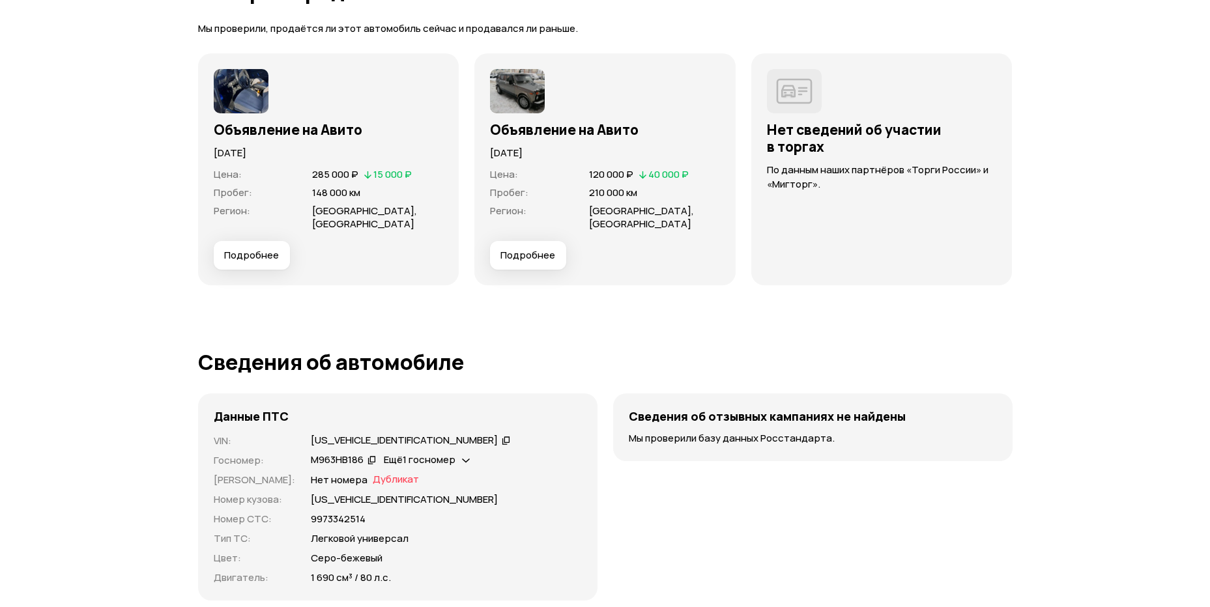
click at [239, 255] on span "Подробнее" at bounding box center [251, 255] width 55 height 13
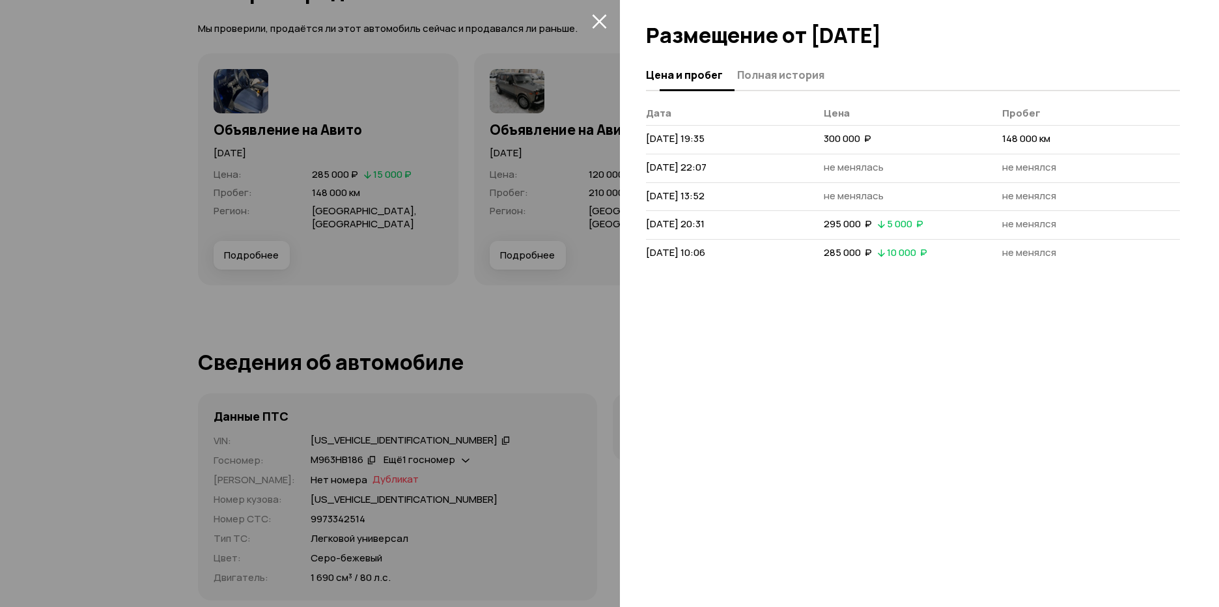
click at [775, 71] on span "Полная история" at bounding box center [780, 74] width 87 height 13
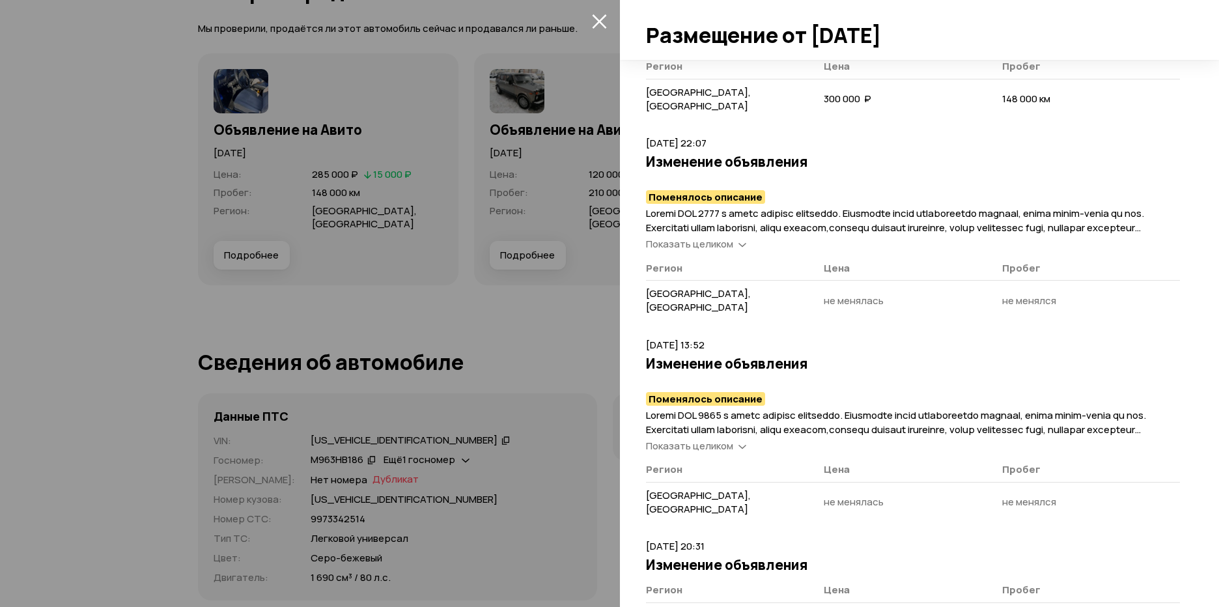
scroll to position [326, 0]
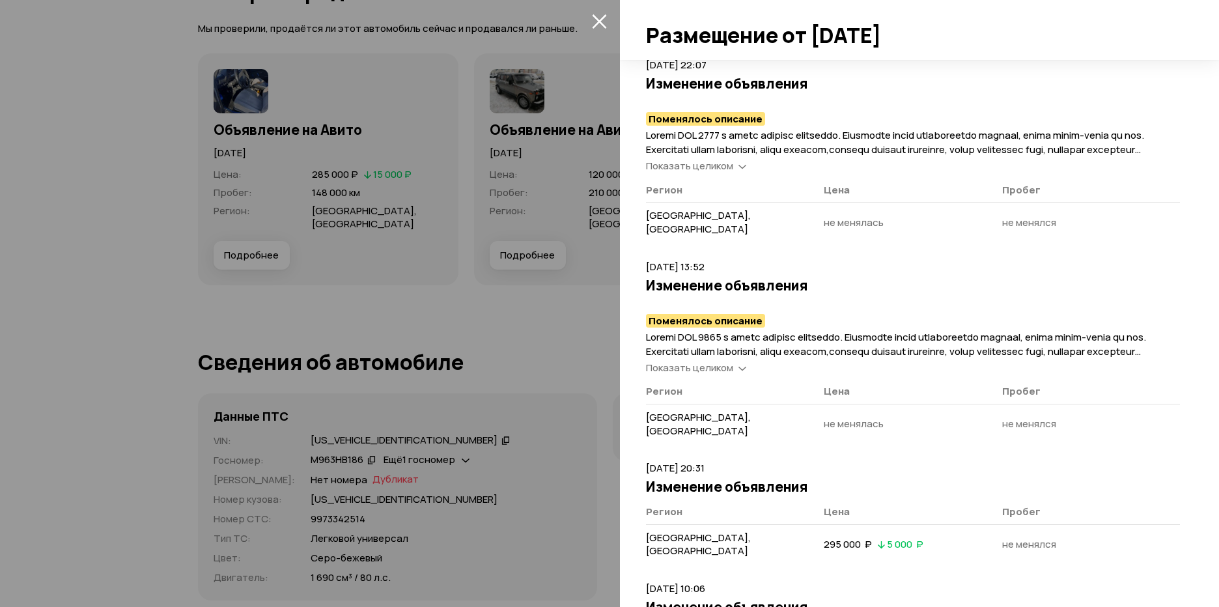
click at [742, 368] on icon at bounding box center [743, 367] width 8 height 13
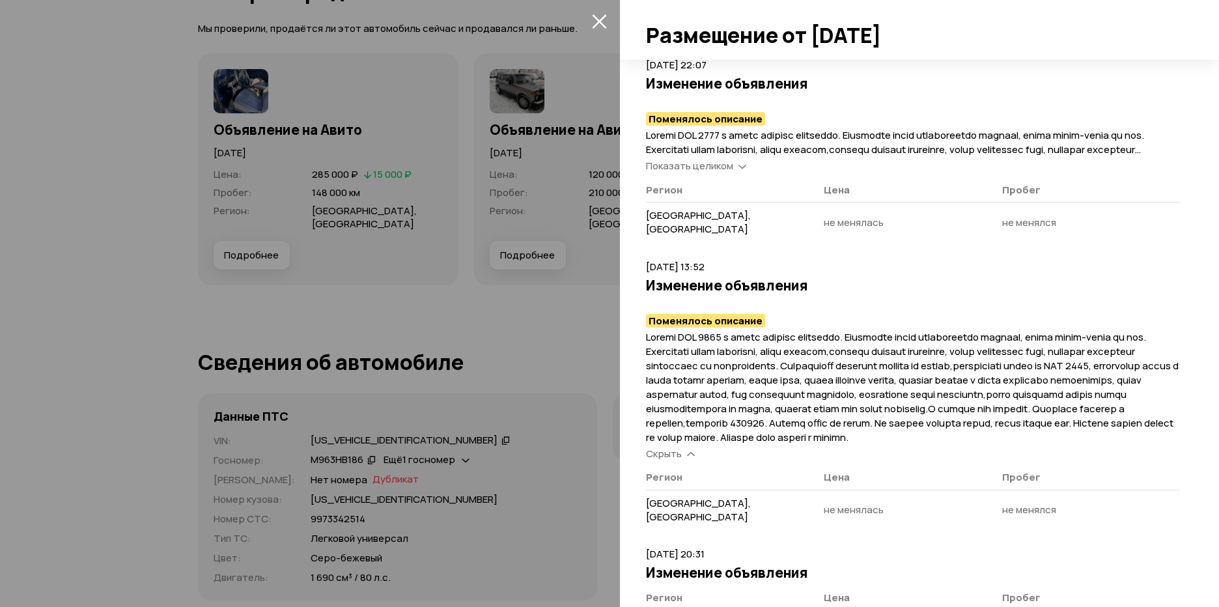
click at [739, 167] on icon at bounding box center [743, 166] width 8 height 13
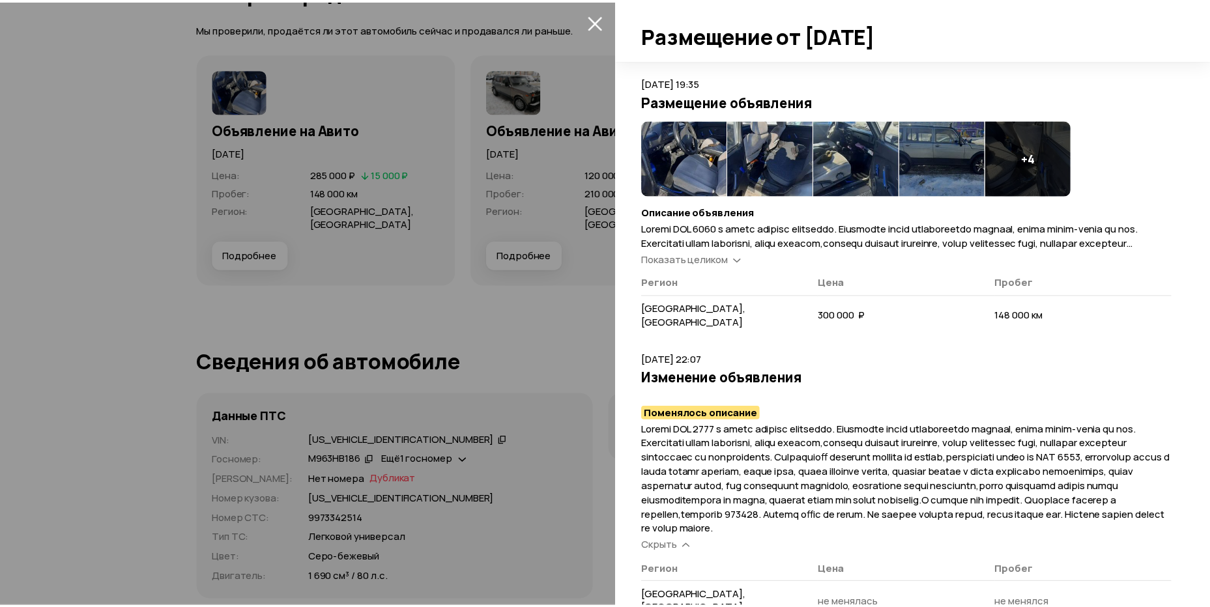
scroll to position [0, 0]
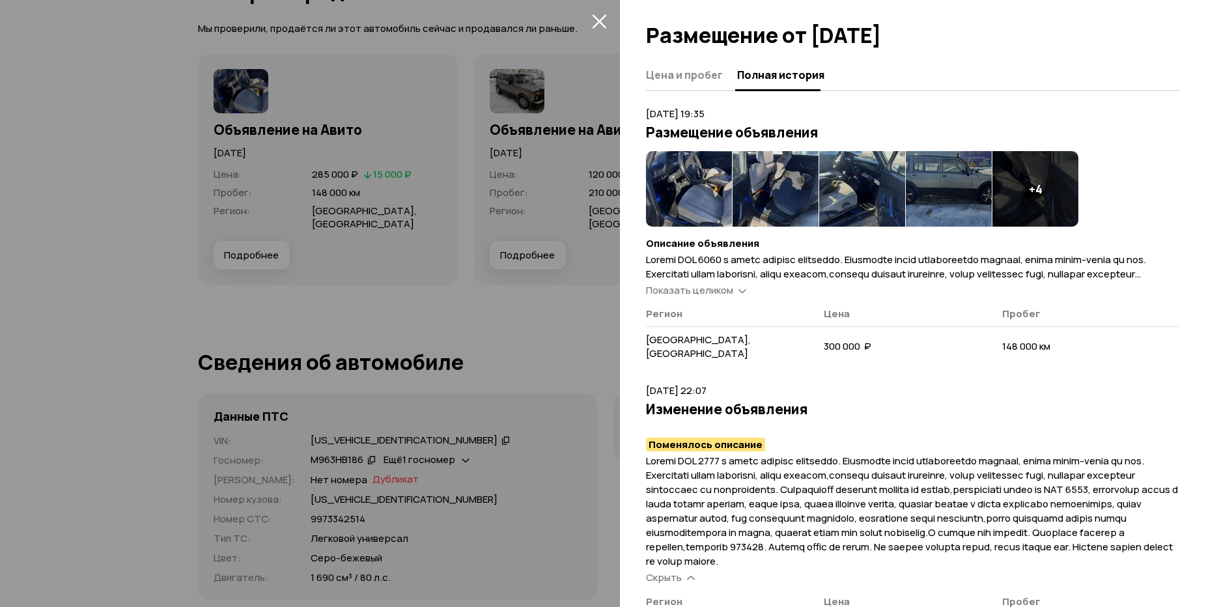
click at [598, 18] on icon "закрыть" at bounding box center [599, 21] width 15 height 15
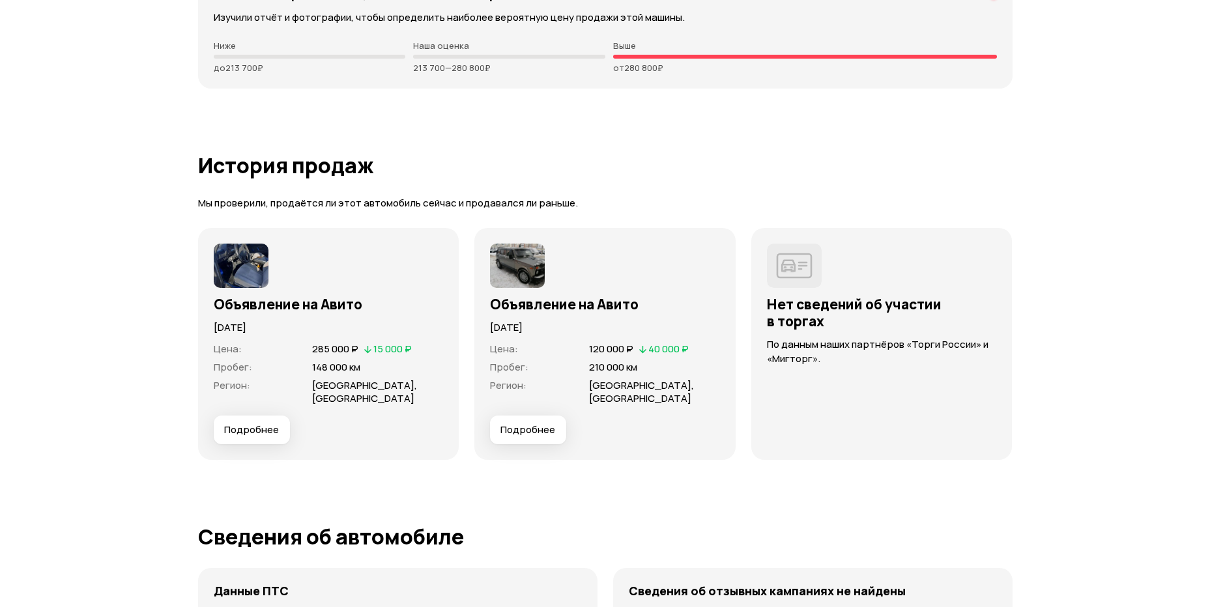
scroll to position [3778, 0]
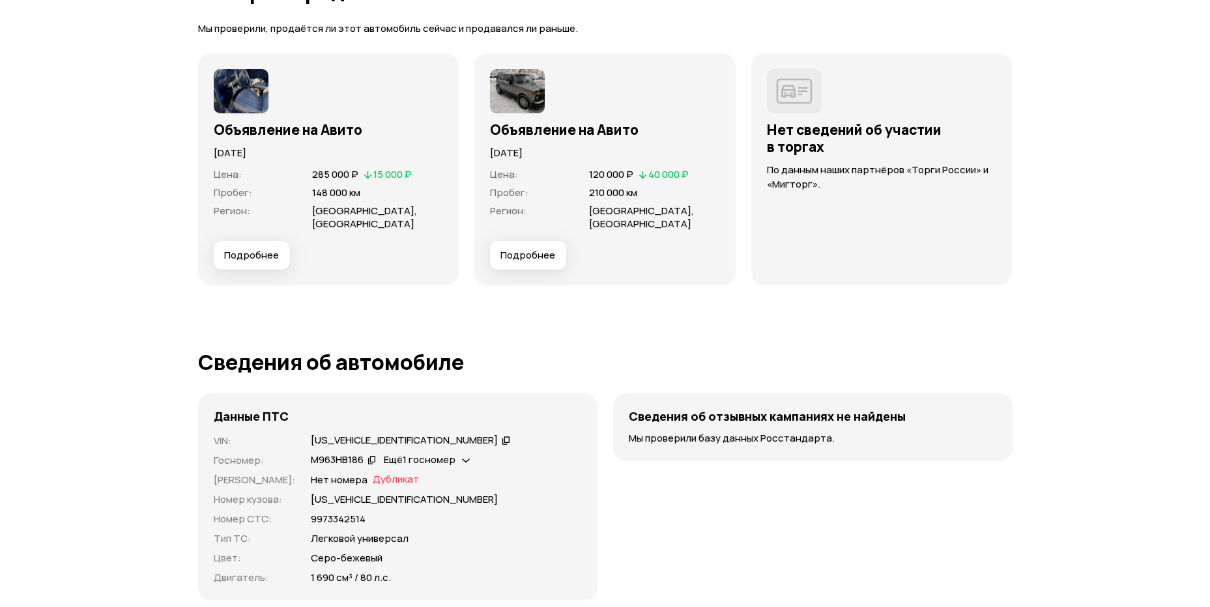
click at [523, 255] on span "Подробнее" at bounding box center [527, 255] width 55 height 13
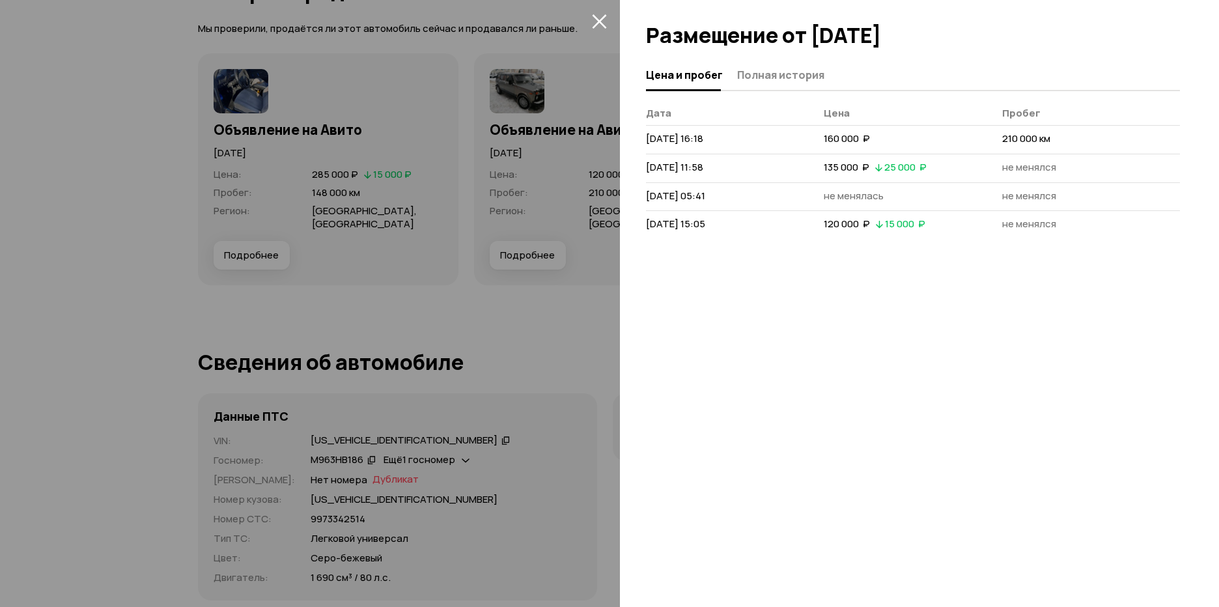
click at [596, 15] on icon "закрыть" at bounding box center [599, 21] width 15 height 15
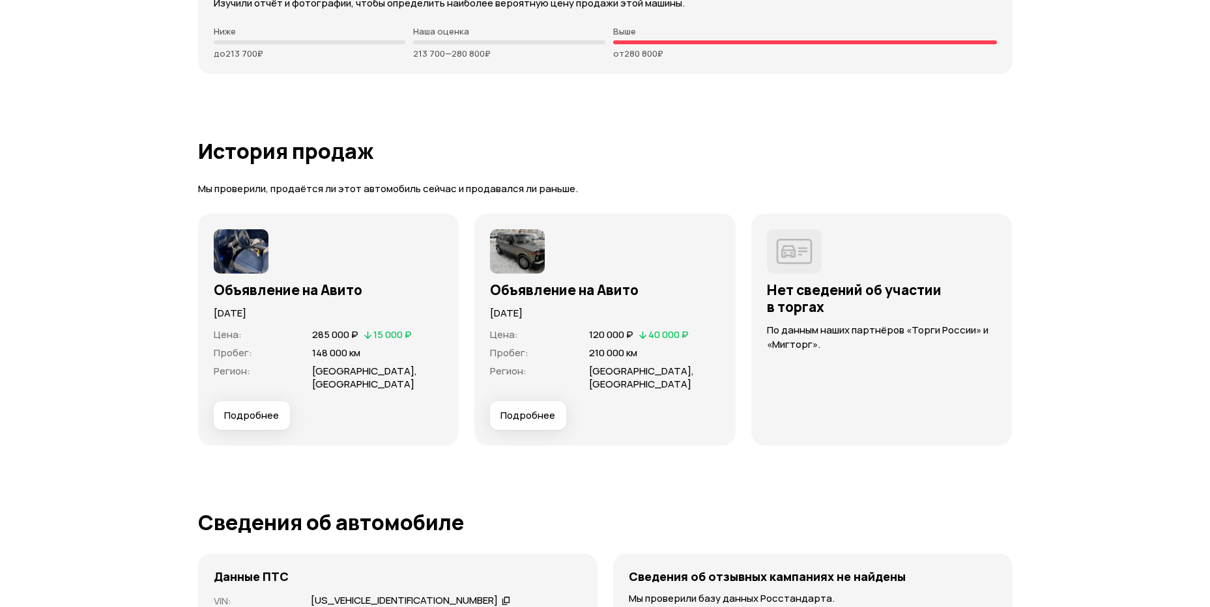
scroll to position [3648, 0]
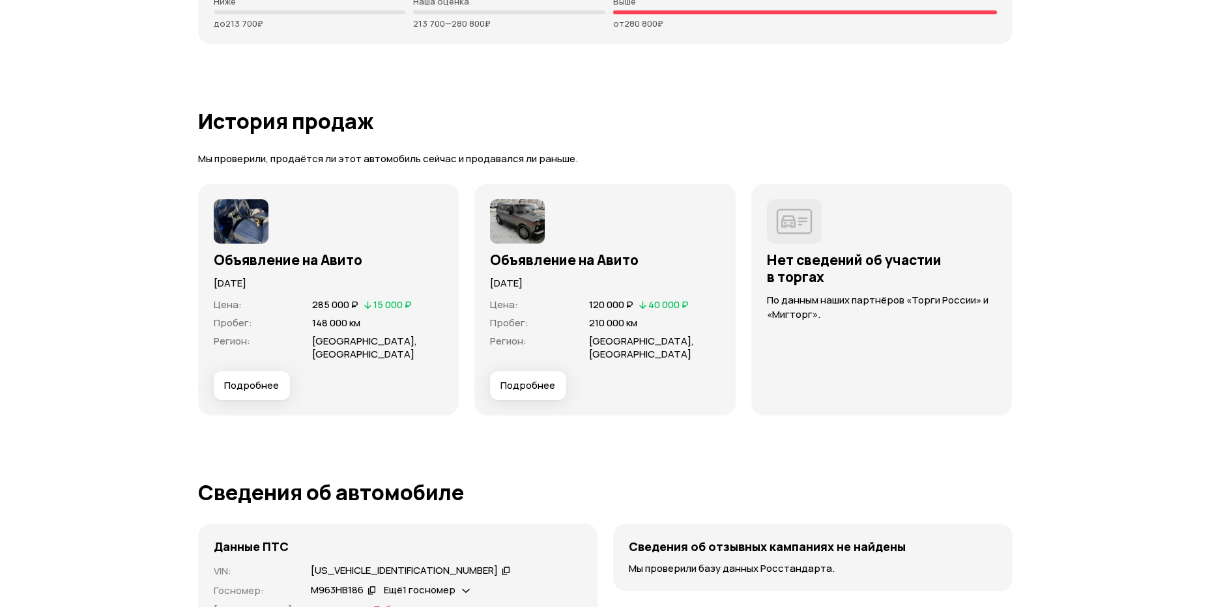
click at [531, 385] on span "Подробнее" at bounding box center [527, 385] width 55 height 13
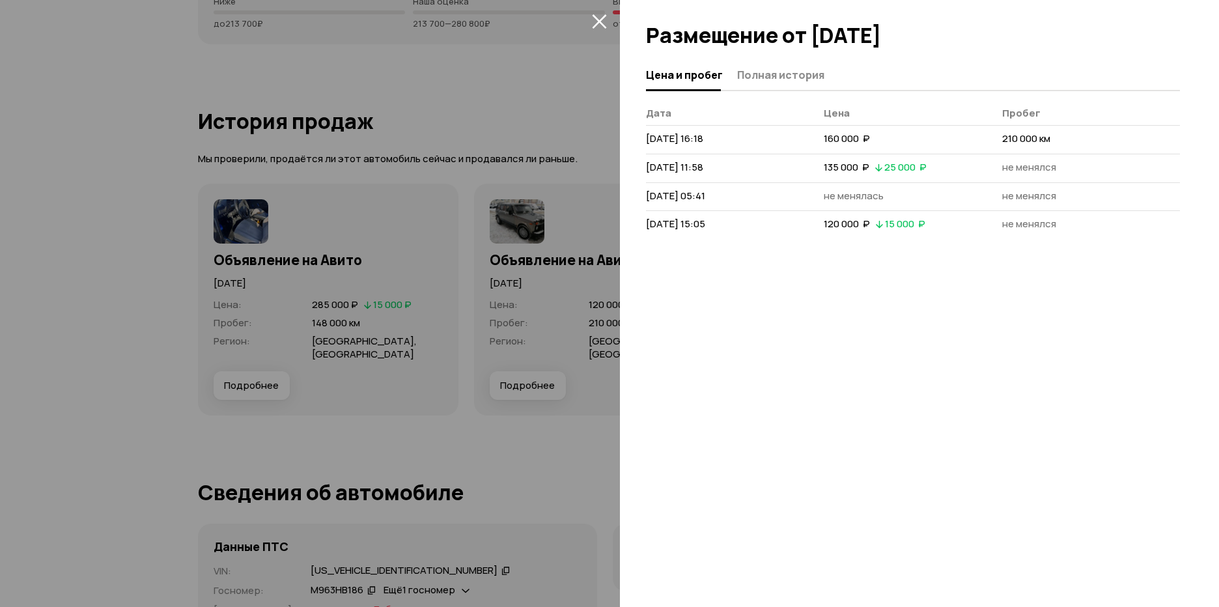
click at [594, 20] on icon "закрыть" at bounding box center [599, 21] width 15 height 15
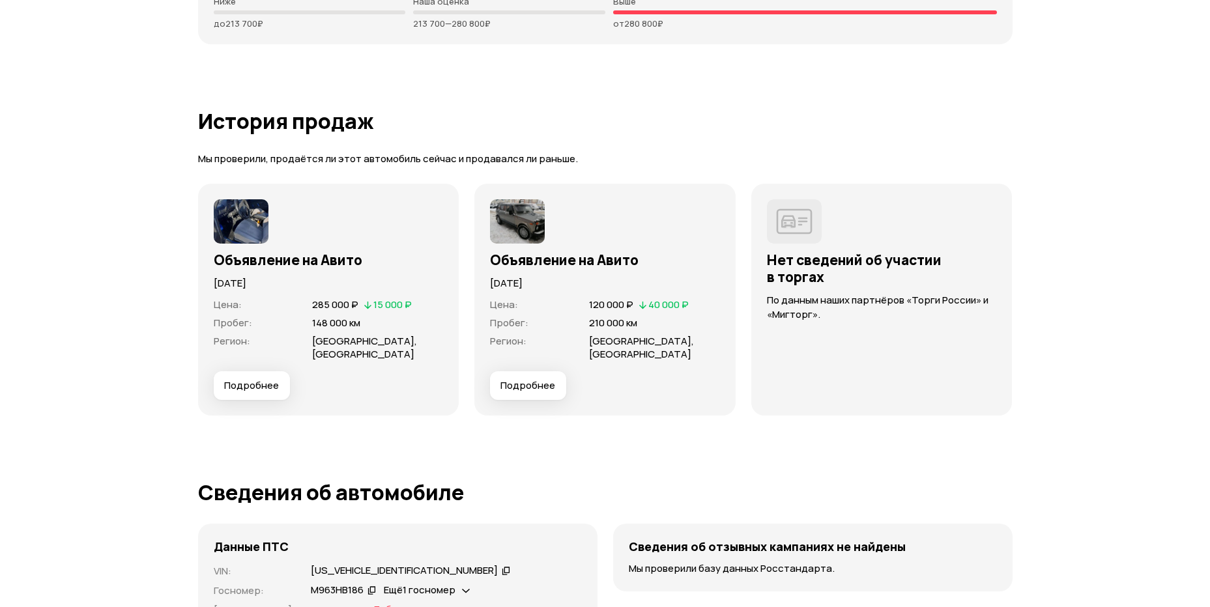
click at [258, 390] on span "Подробнее" at bounding box center [251, 385] width 55 height 13
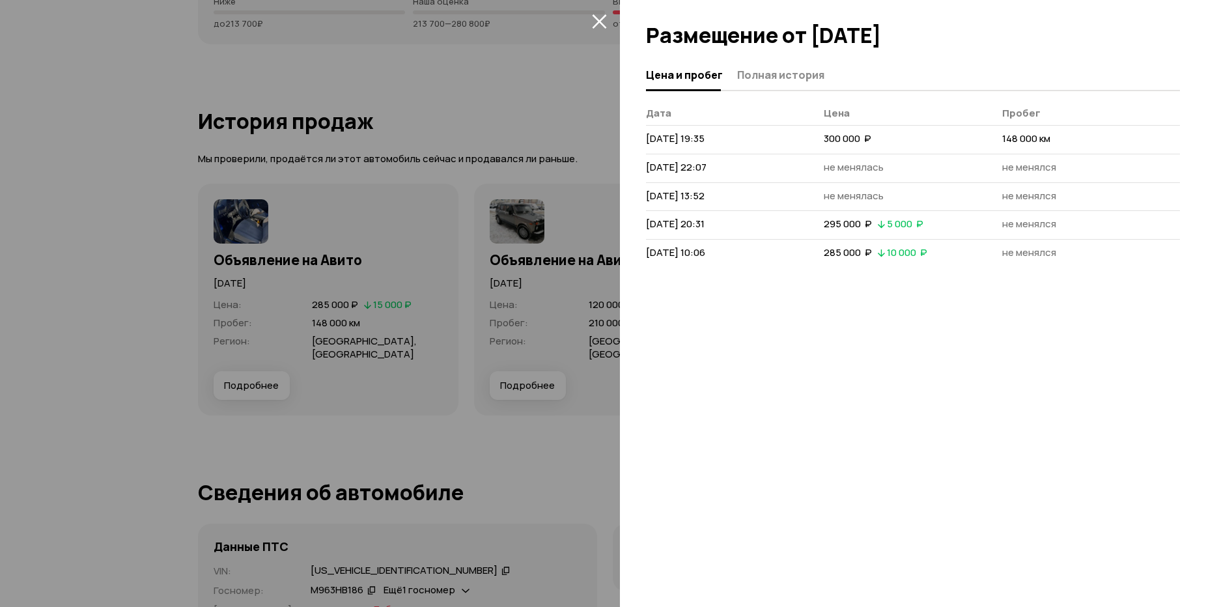
click at [596, 16] on icon "закрыть" at bounding box center [599, 21] width 15 height 15
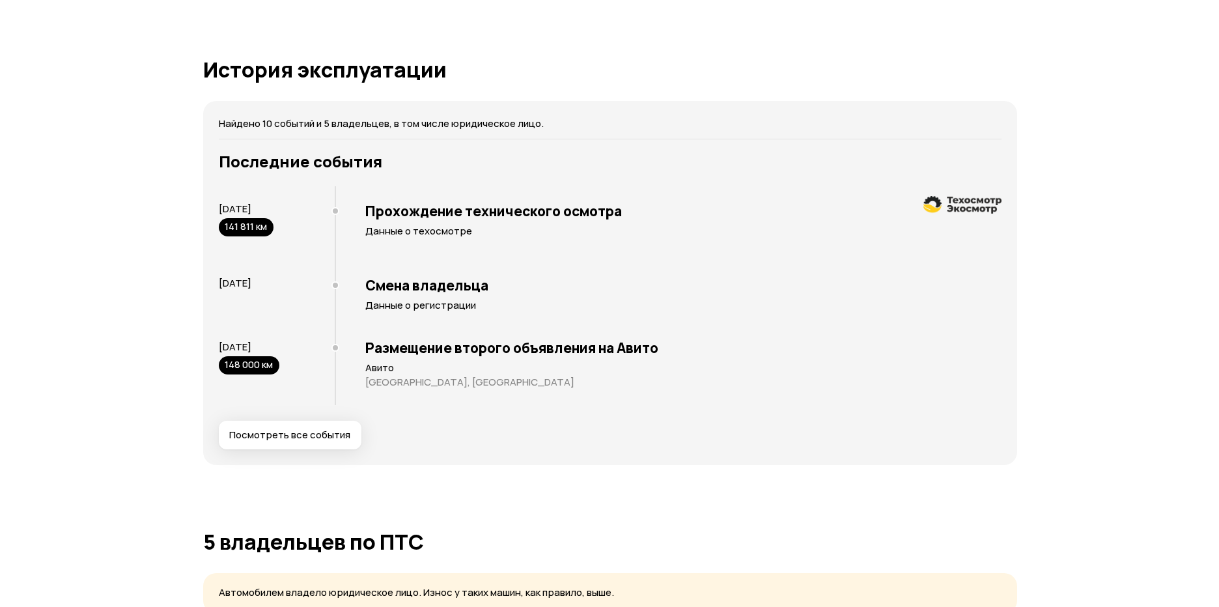
scroll to position [2280, 0]
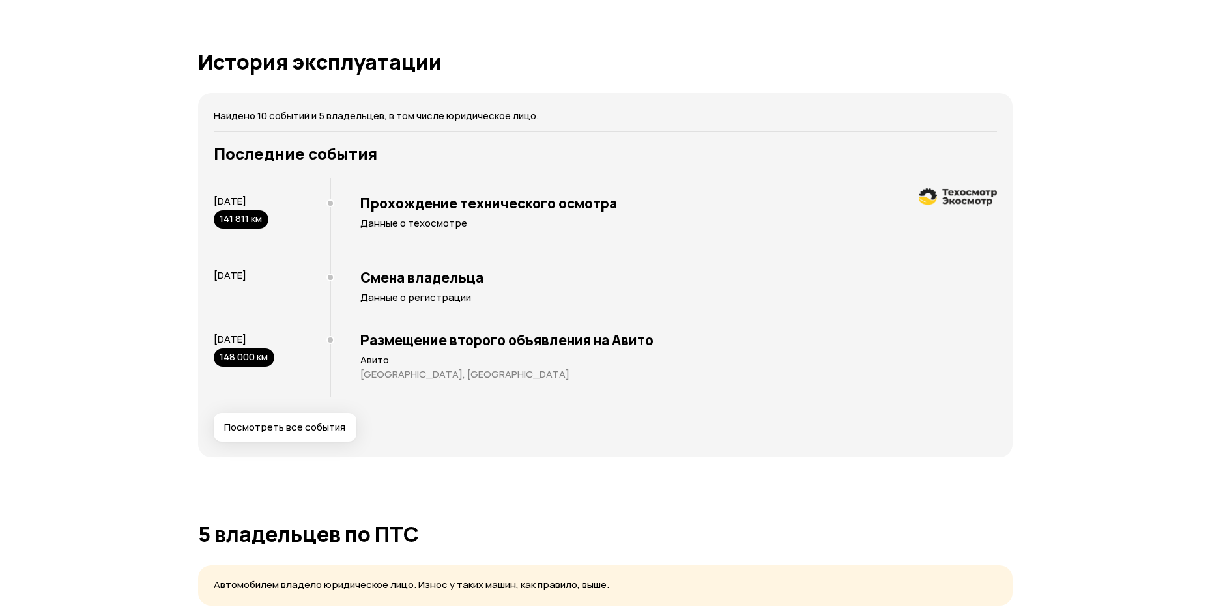
click at [306, 423] on span "Посмотреть все события" at bounding box center [284, 427] width 121 height 13
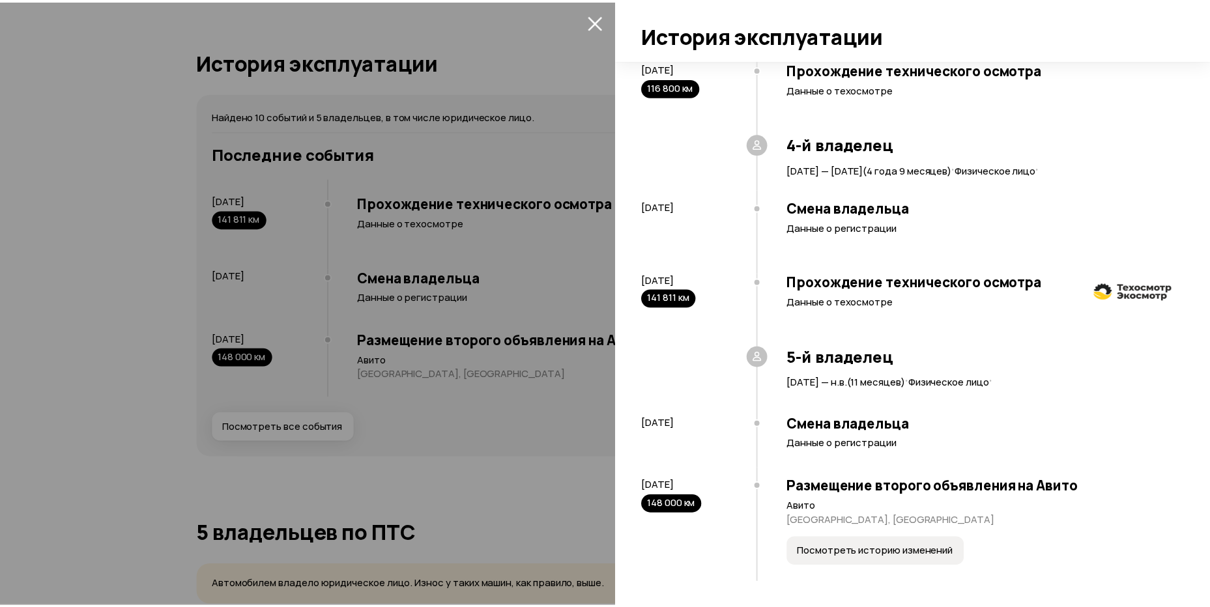
scroll to position [625, 0]
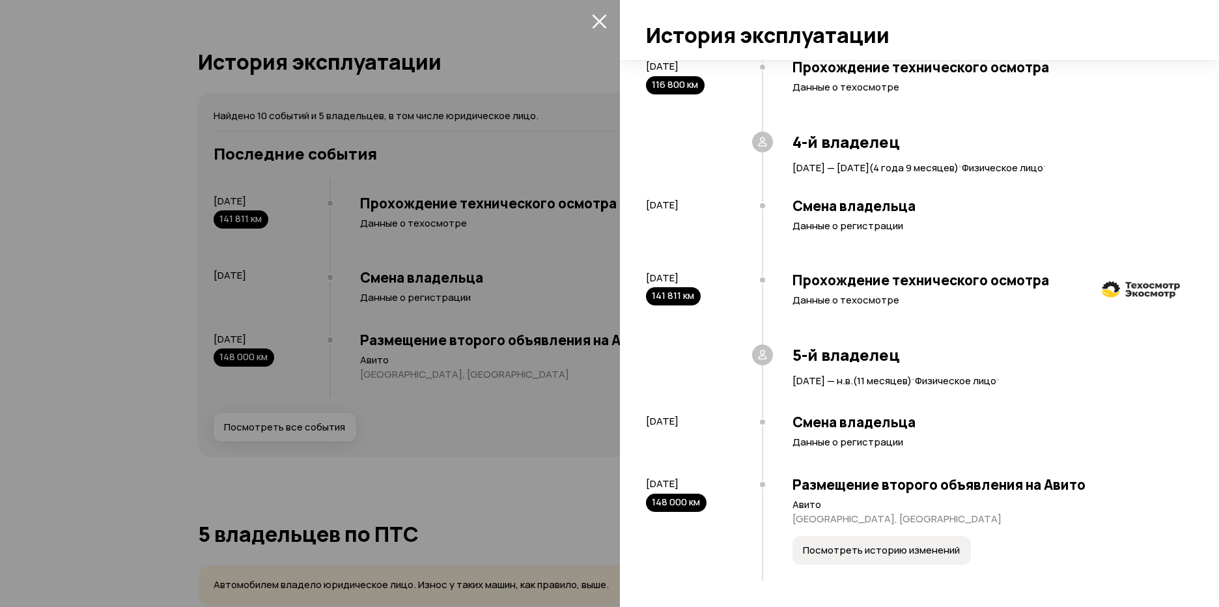
click at [602, 14] on icon "закрыть" at bounding box center [599, 21] width 15 height 15
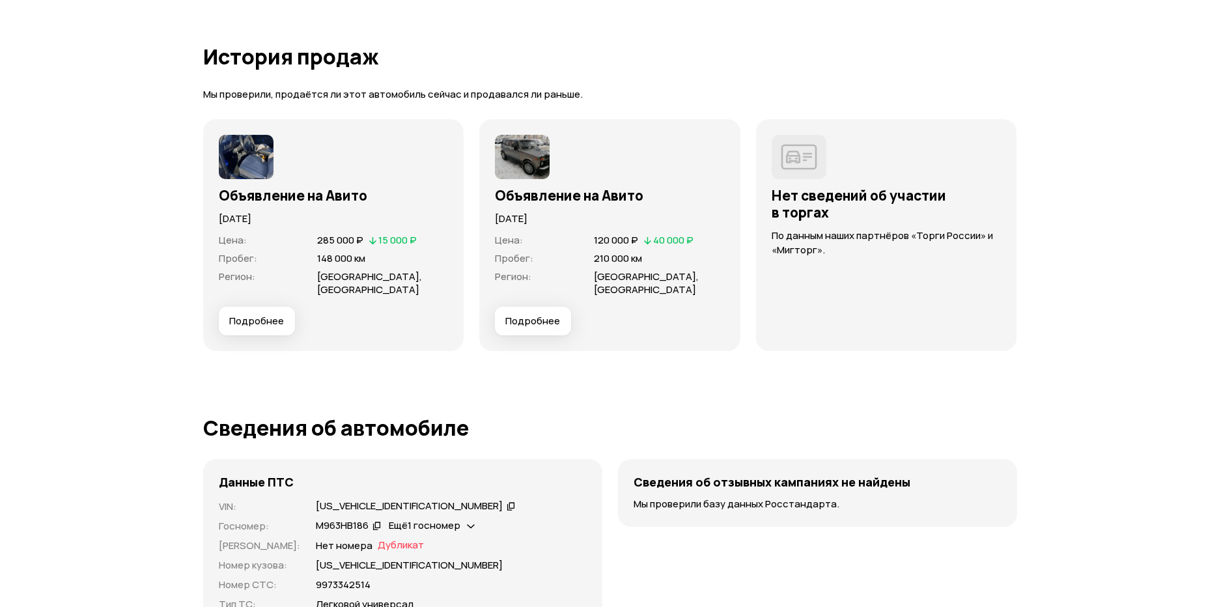
scroll to position [3713, 0]
click at [535, 321] on span "Подробнее" at bounding box center [527, 320] width 55 height 13
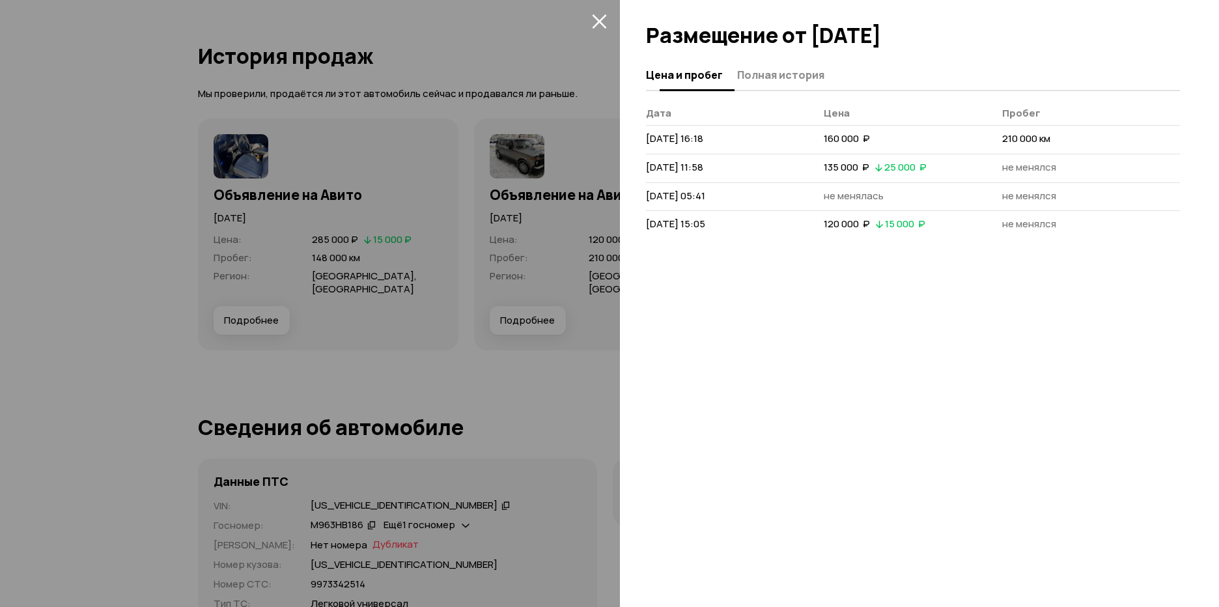
click at [778, 78] on span "Полная история" at bounding box center [780, 74] width 87 height 13
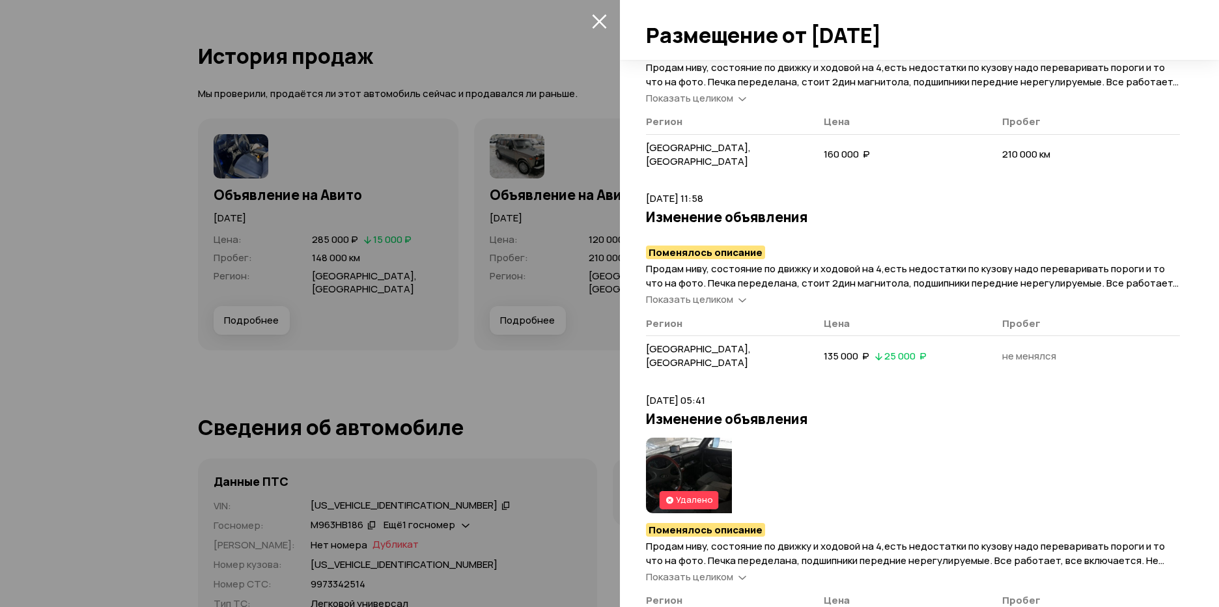
scroll to position [195, 0]
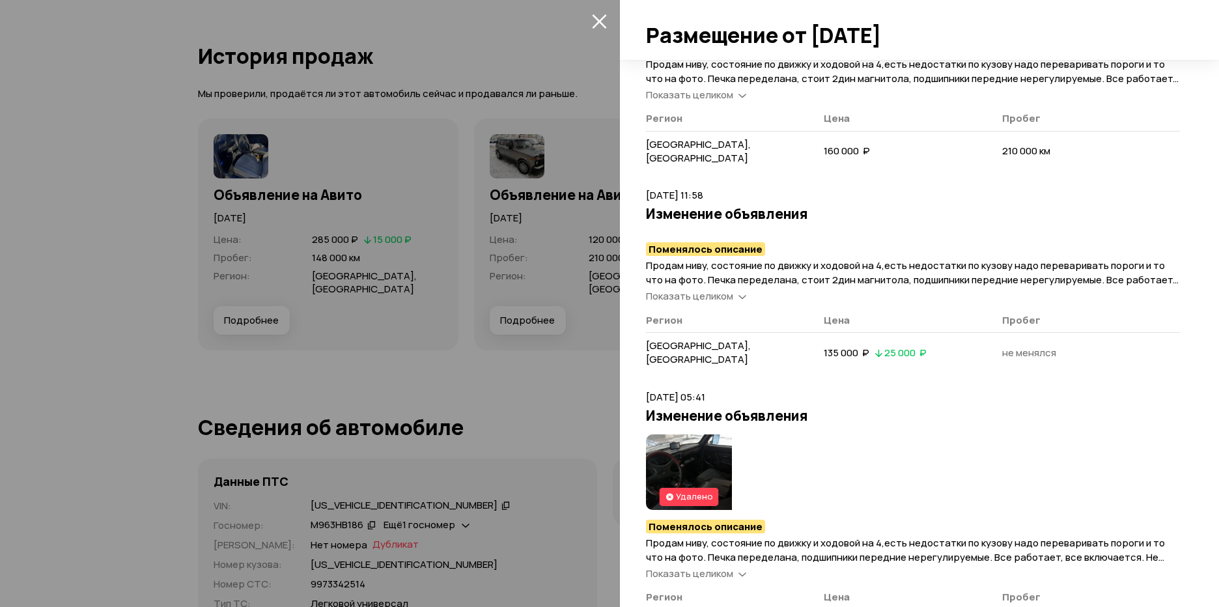
click at [738, 290] on div "Показать целиком" at bounding box center [697, 297] width 106 height 14
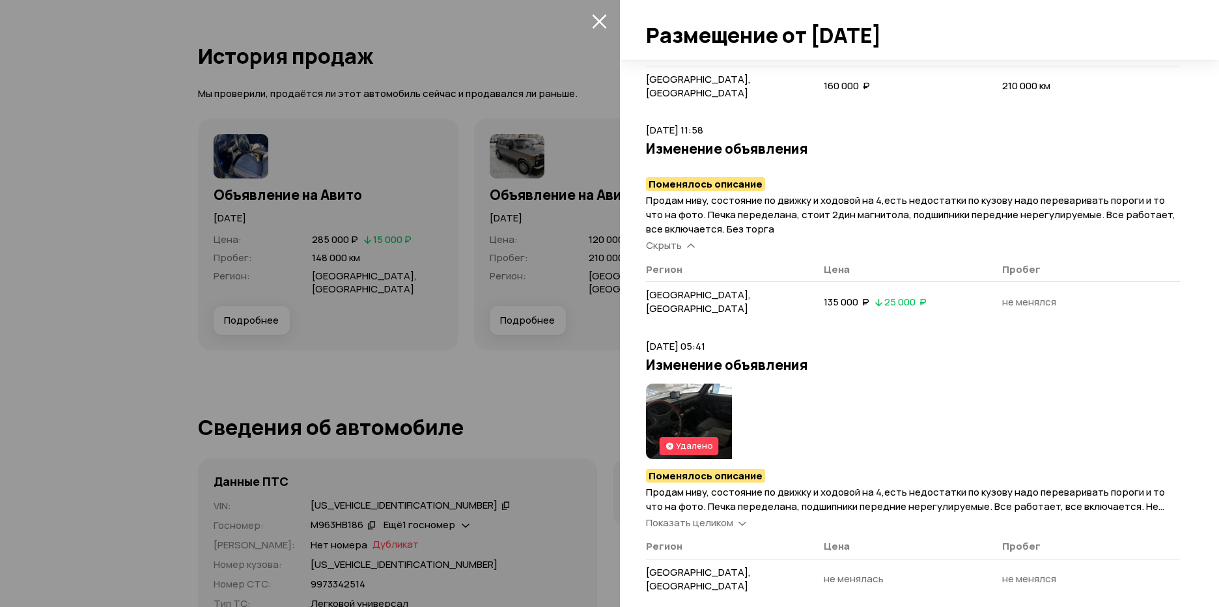
scroll to position [428, 0]
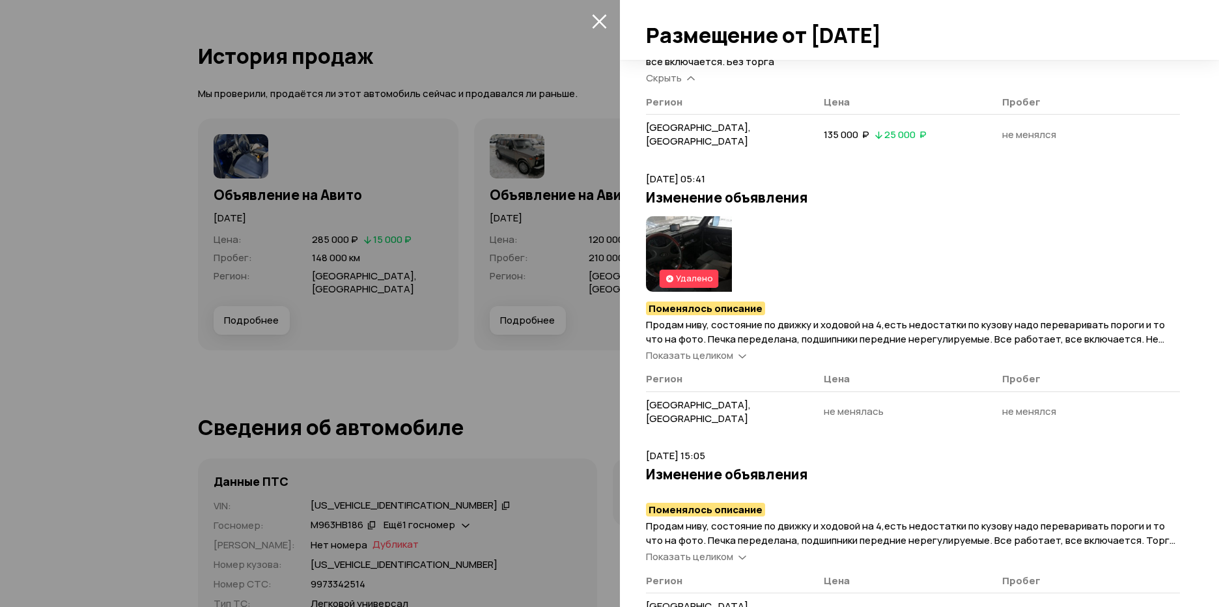
click at [739, 349] on icon at bounding box center [743, 355] width 8 height 13
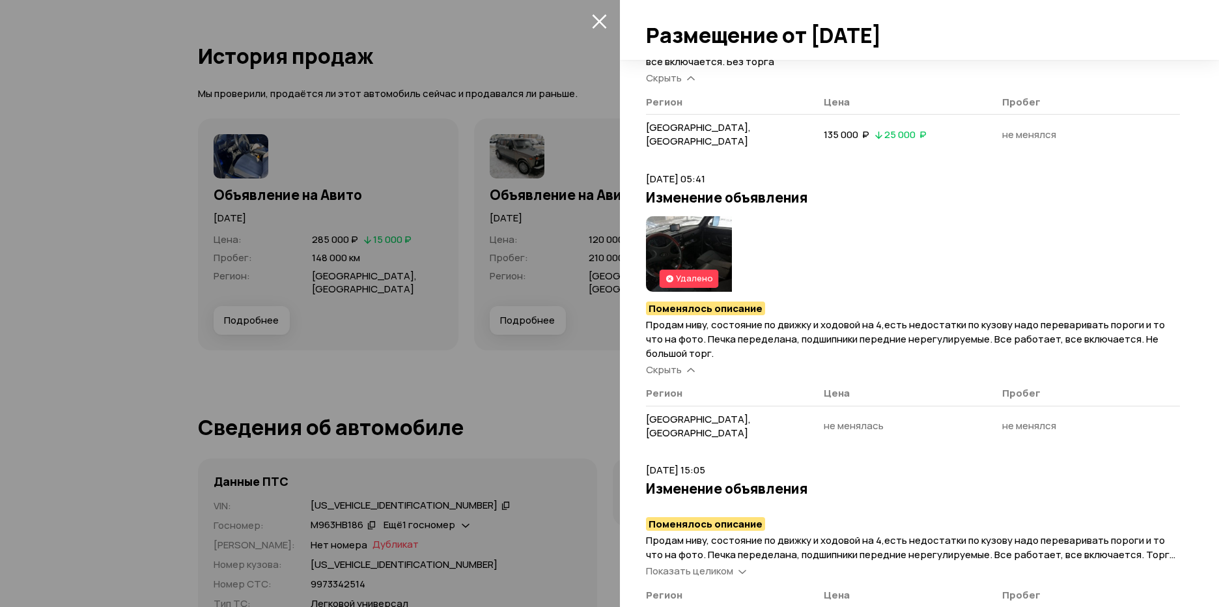
scroll to position [442, 0]
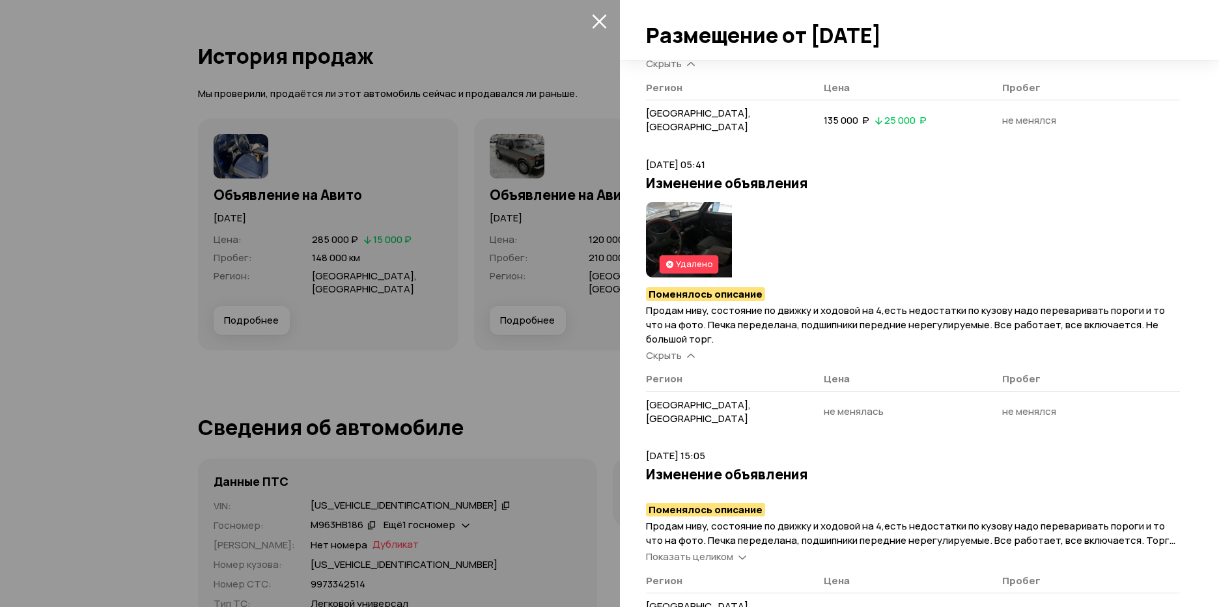
click at [745, 550] on icon at bounding box center [743, 556] width 8 height 13
click at [595, 24] on icon "закрыть" at bounding box center [599, 21] width 15 height 15
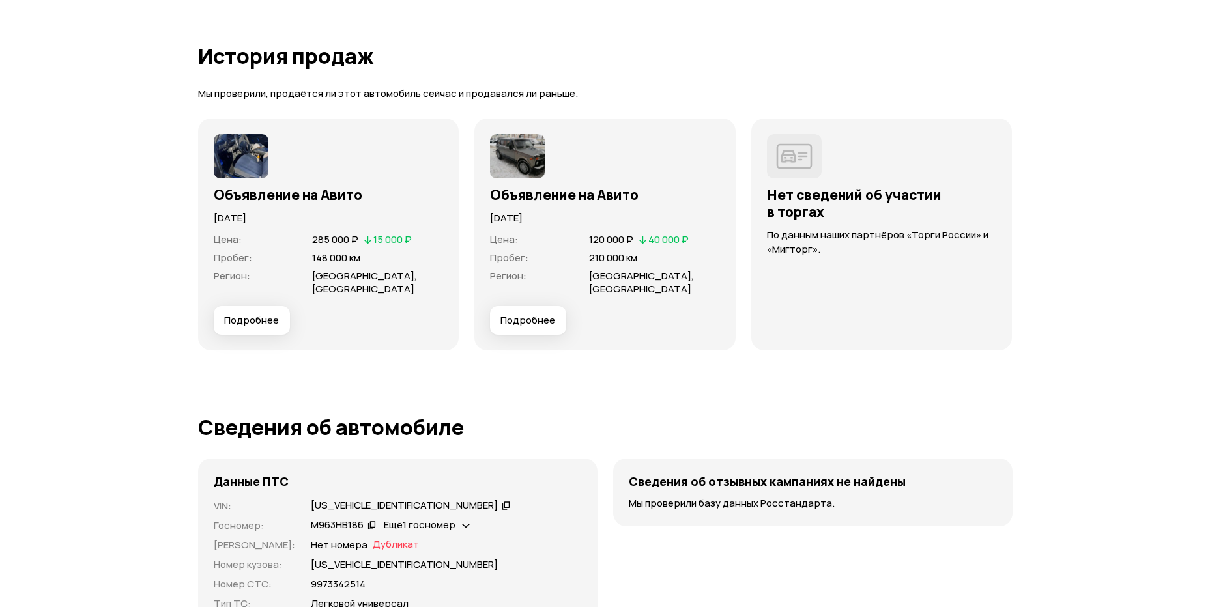
click at [255, 323] on span "Подробнее" at bounding box center [251, 320] width 55 height 13
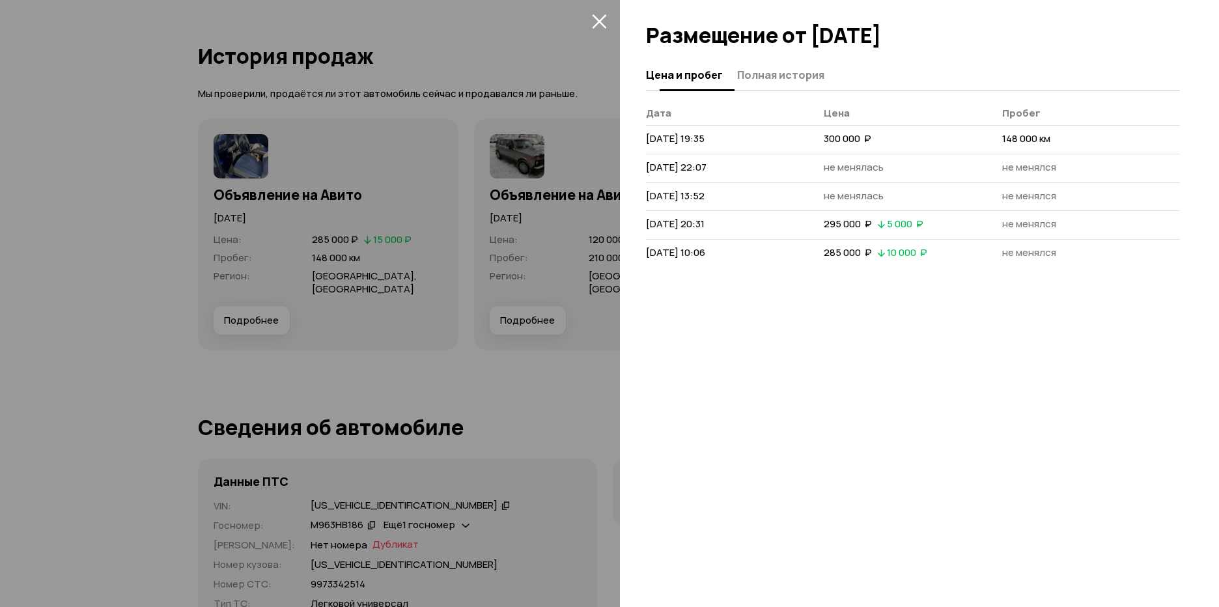
click at [788, 72] on span "Полная история" at bounding box center [780, 74] width 87 height 13
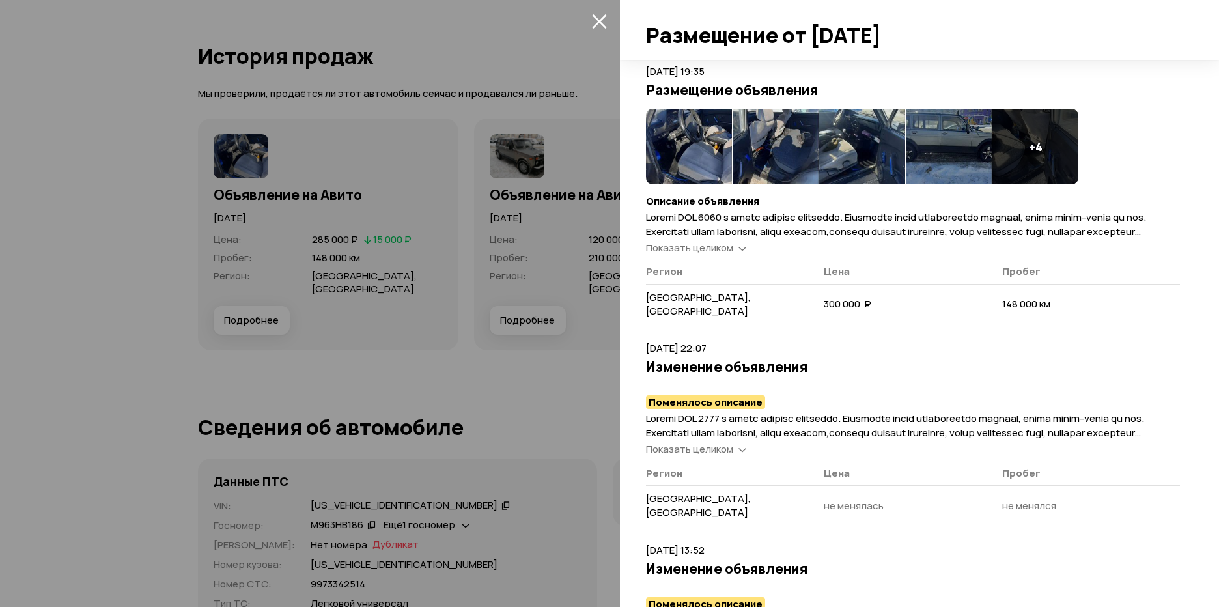
scroll to position [65, 0]
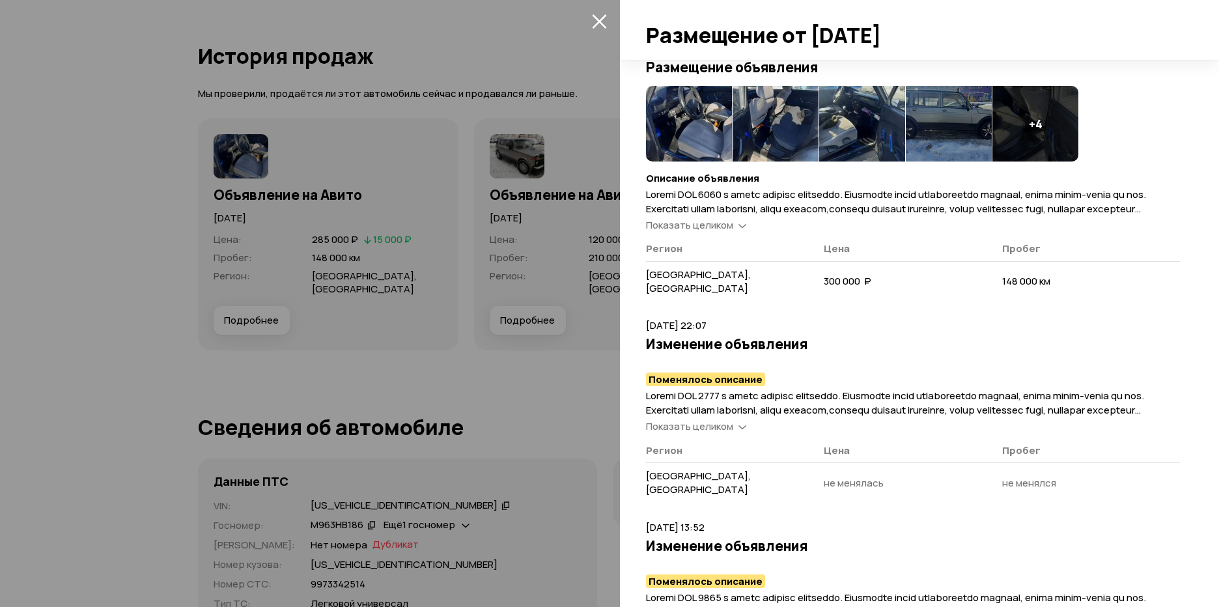
click at [740, 222] on icon at bounding box center [743, 224] width 8 height 13
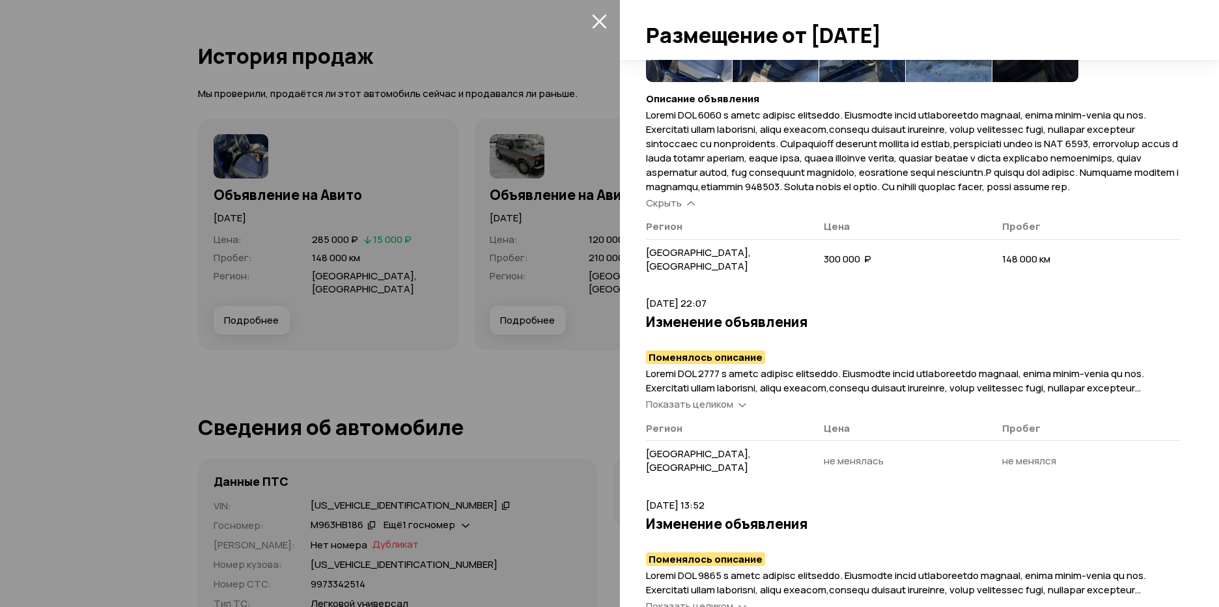
scroll to position [261, 0]
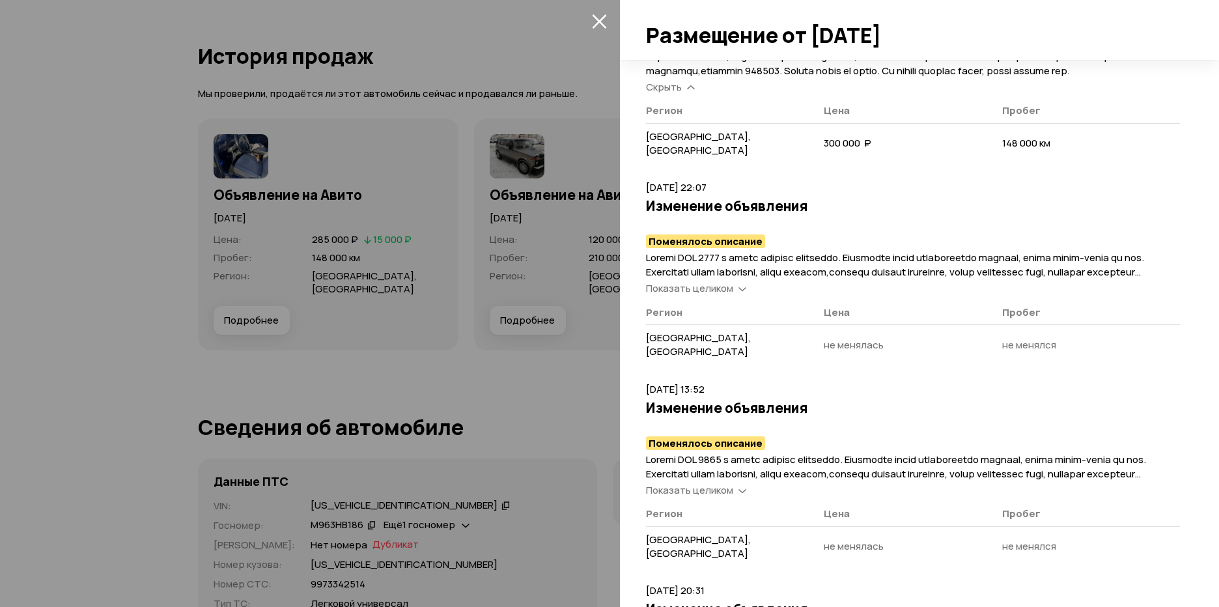
click at [737, 296] on div "Показать целиком" at bounding box center [697, 289] width 106 height 14
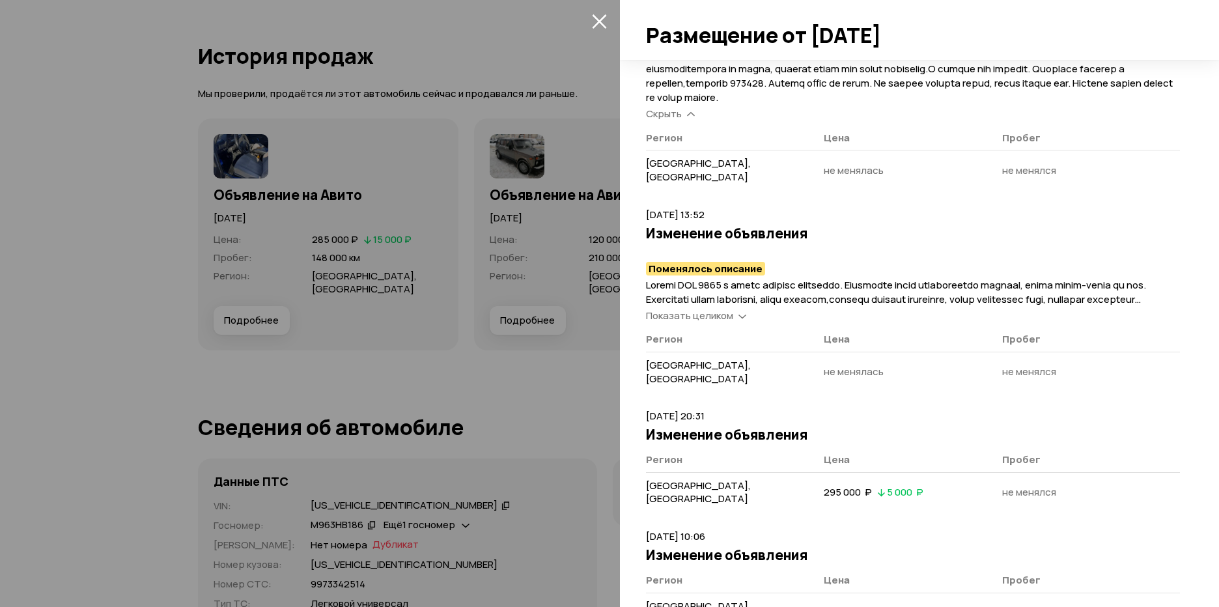
scroll to position [589, 0]
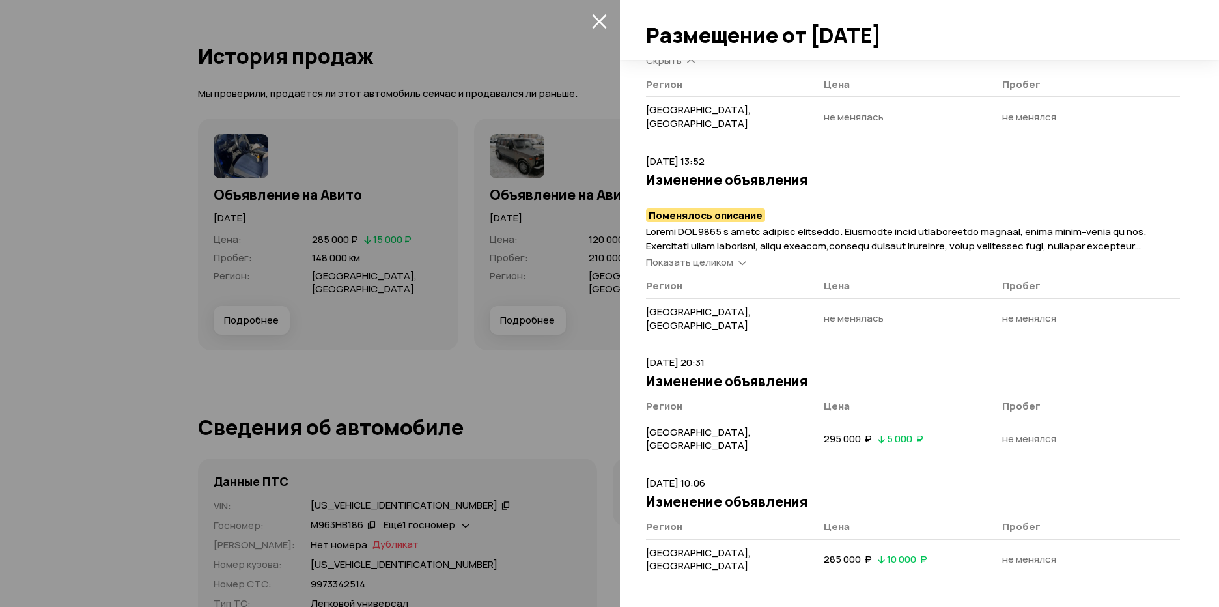
click at [741, 263] on icon at bounding box center [743, 261] width 8 height 13
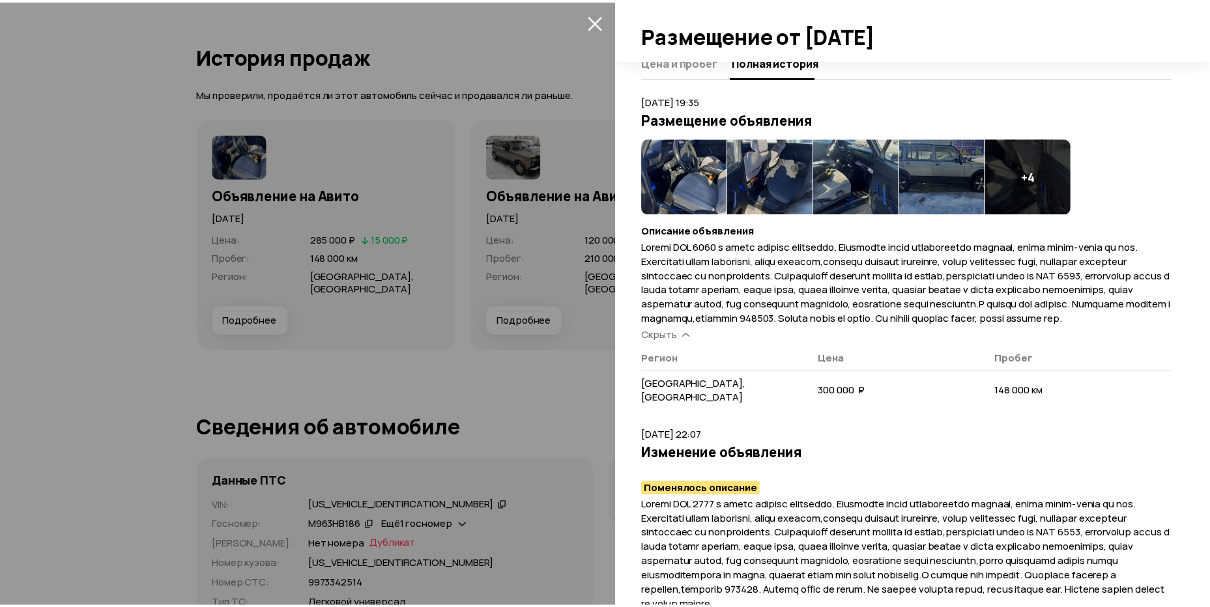
scroll to position [0, 0]
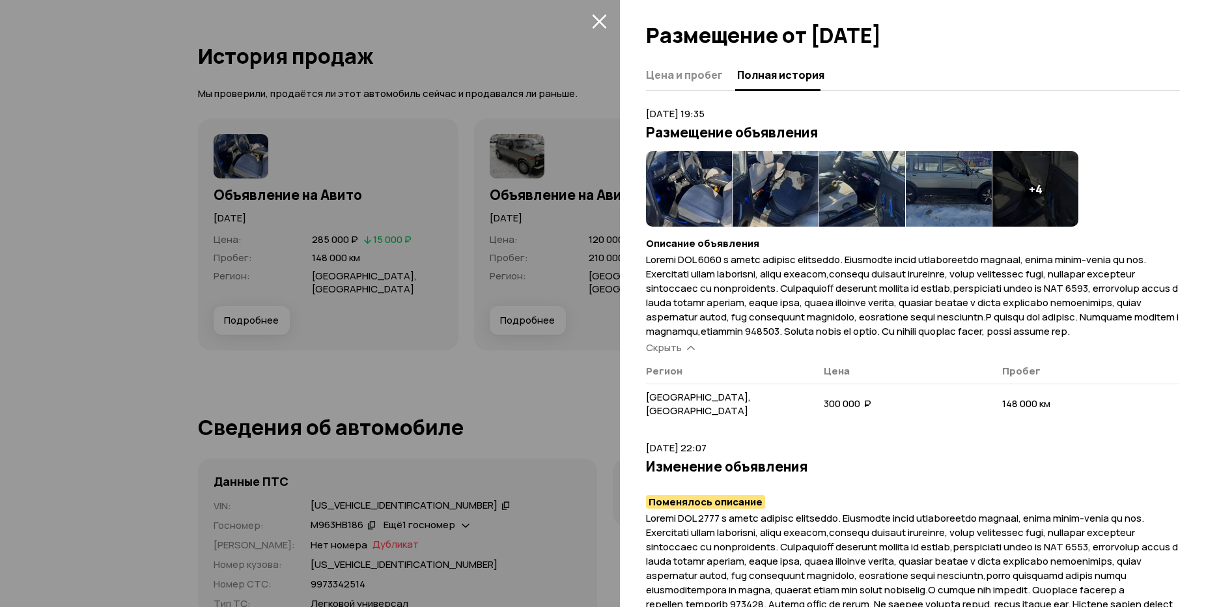
click at [599, 16] on icon "закрыть" at bounding box center [599, 21] width 15 height 15
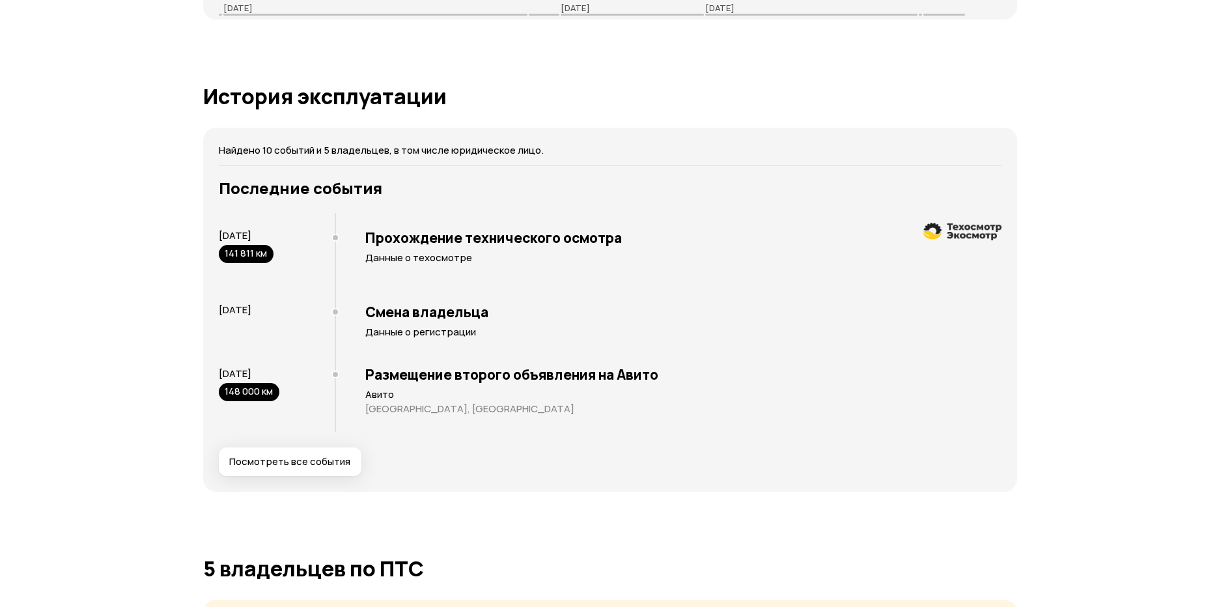
scroll to position [2215, 0]
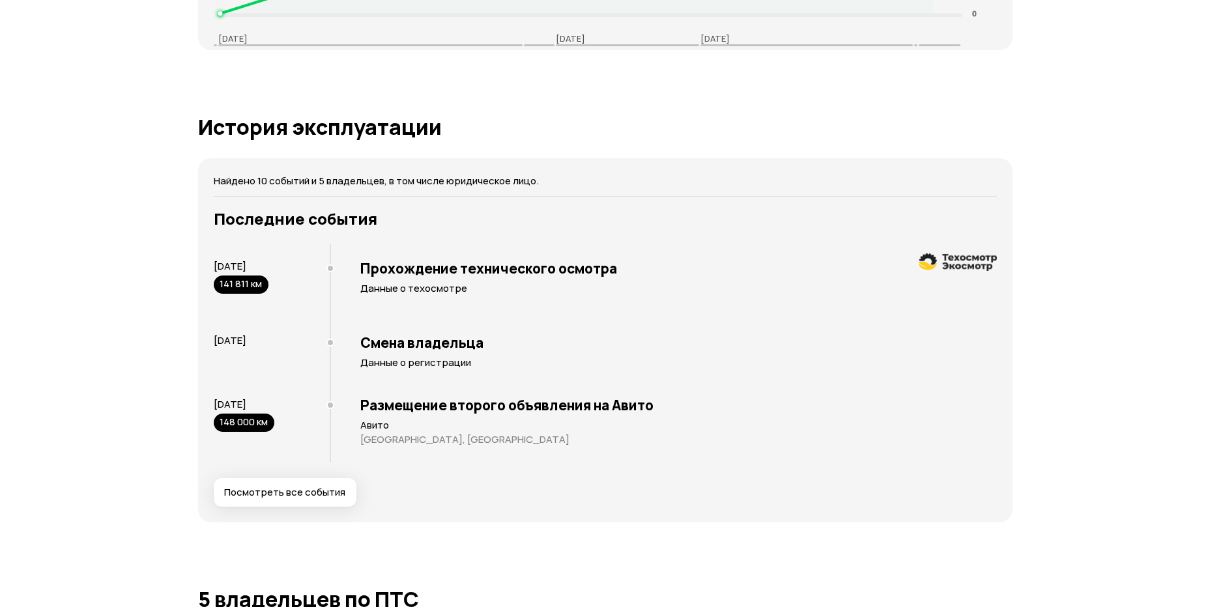
click at [307, 487] on span "Посмотреть все события" at bounding box center [284, 492] width 121 height 13
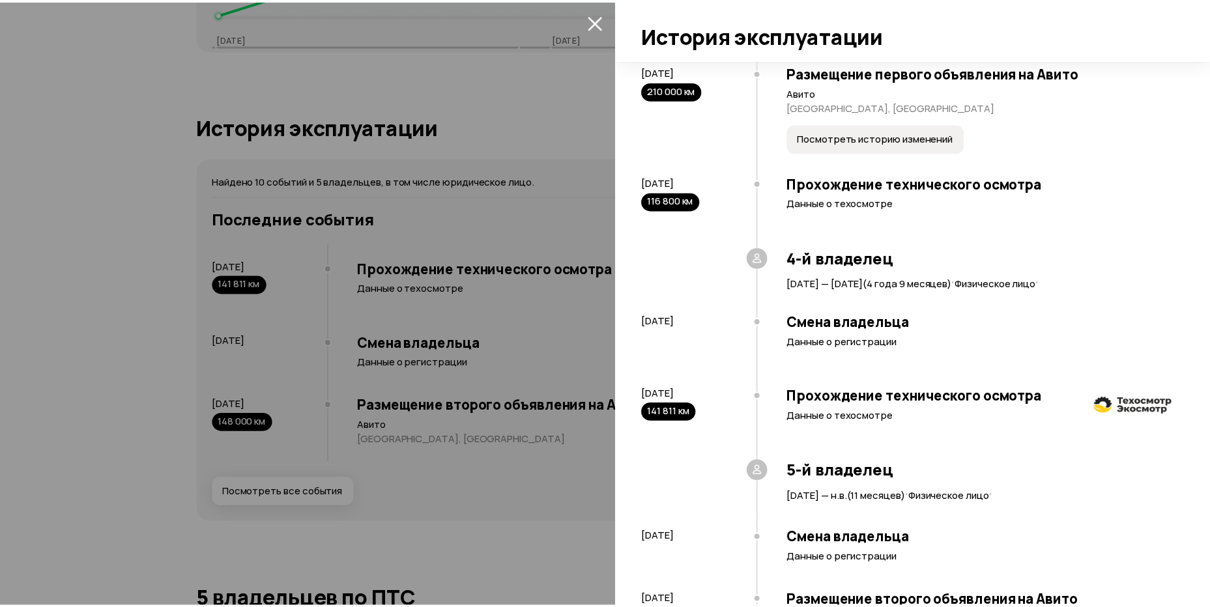
scroll to position [444, 0]
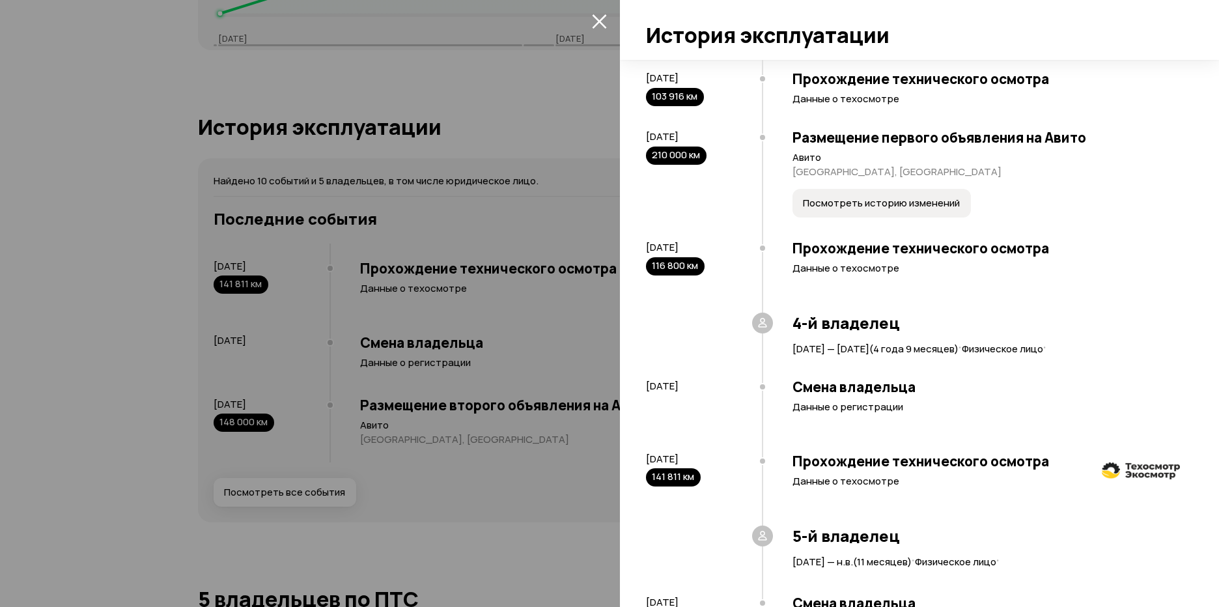
click at [372, 87] on div at bounding box center [609, 303] width 1219 height 607
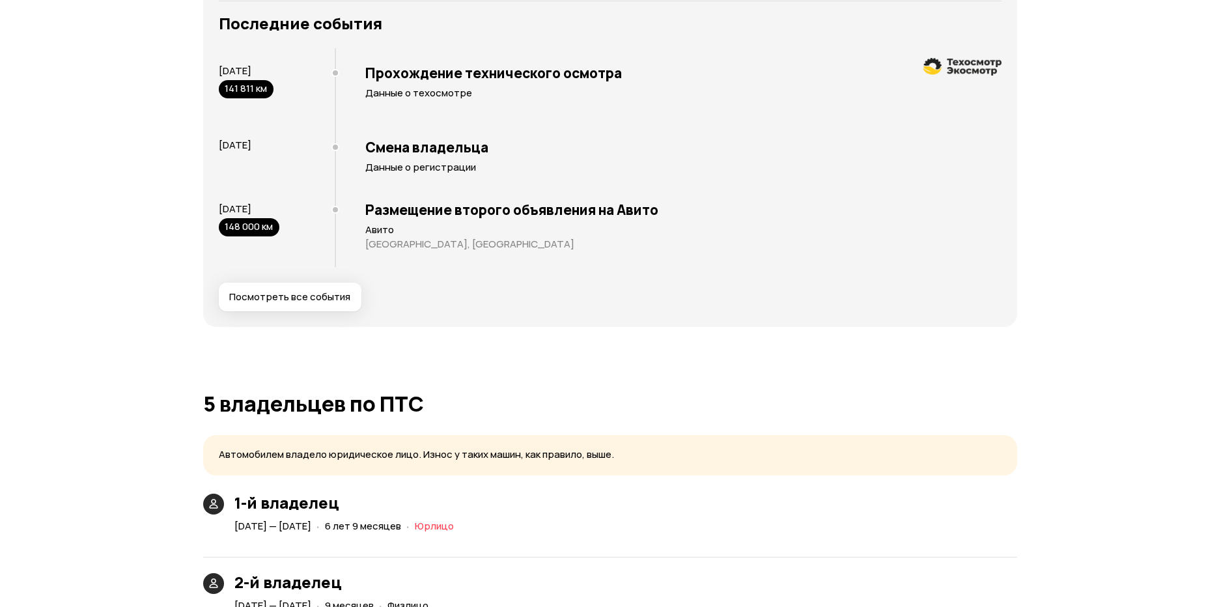
scroll to position [2280, 0]
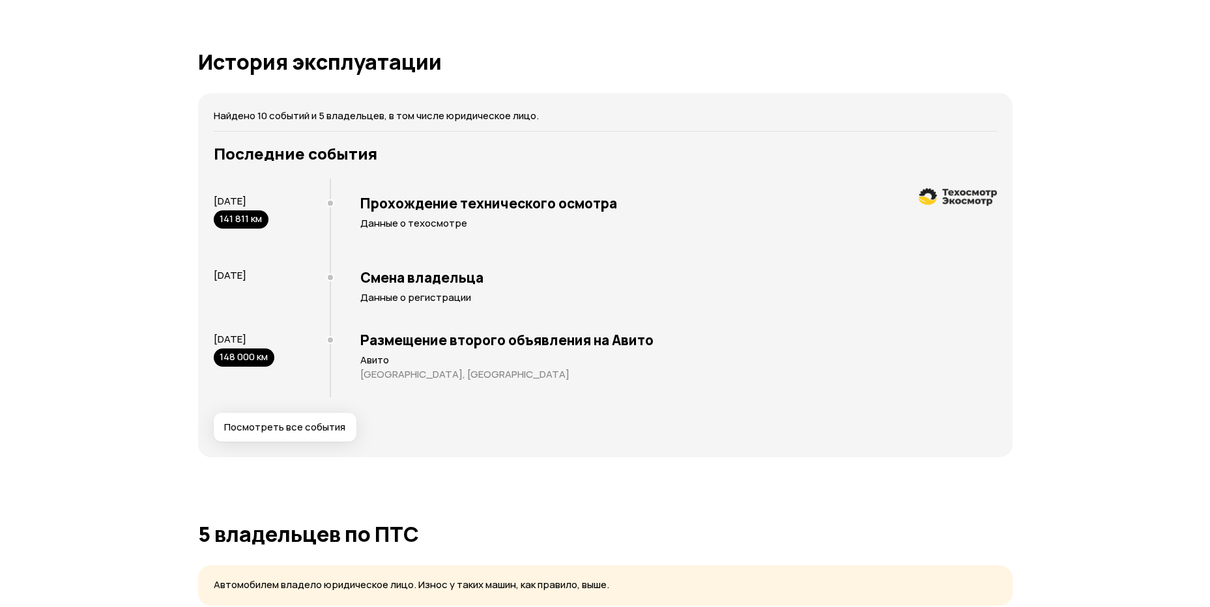
click at [311, 419] on button "Посмотреть все события" at bounding box center [285, 427] width 143 height 29
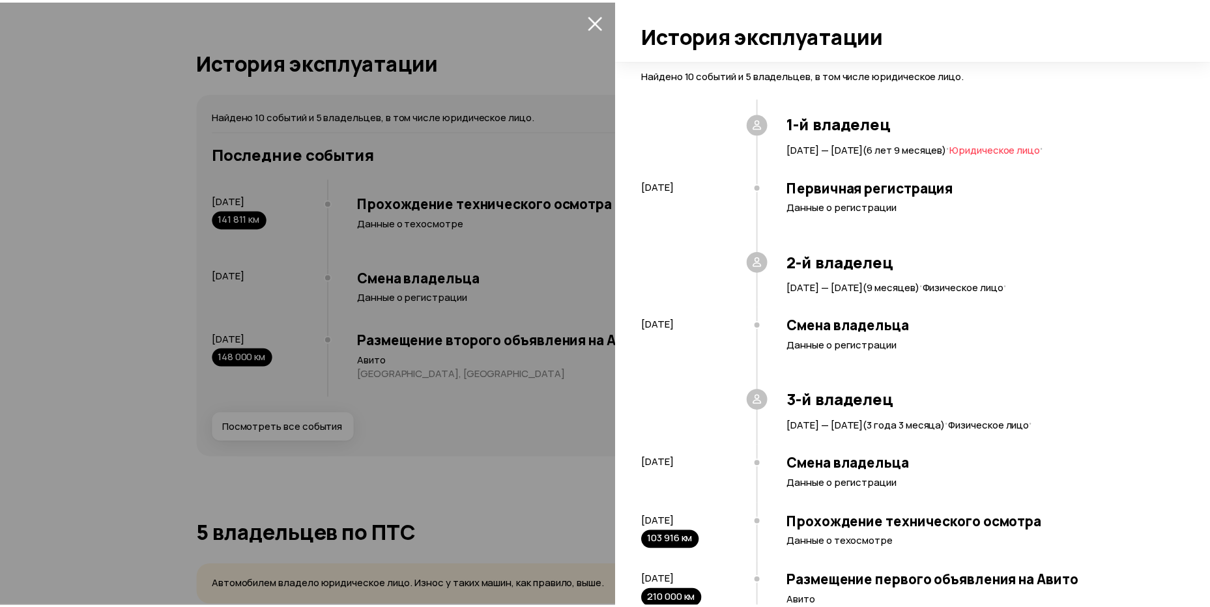
scroll to position [313, 0]
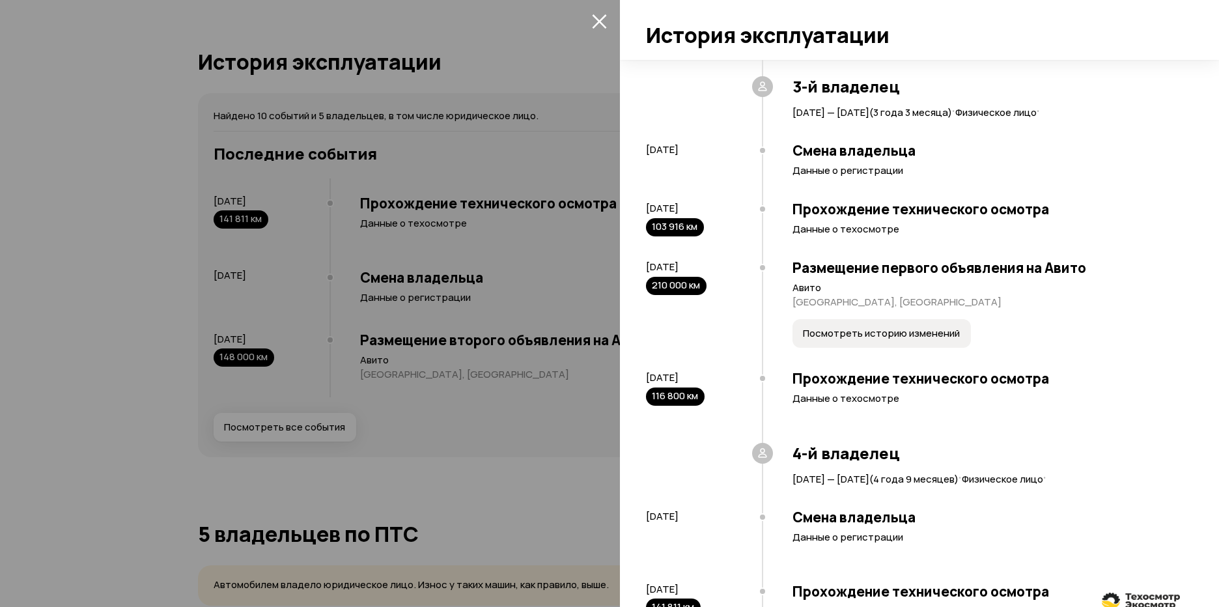
click at [534, 455] on div at bounding box center [609, 303] width 1219 height 607
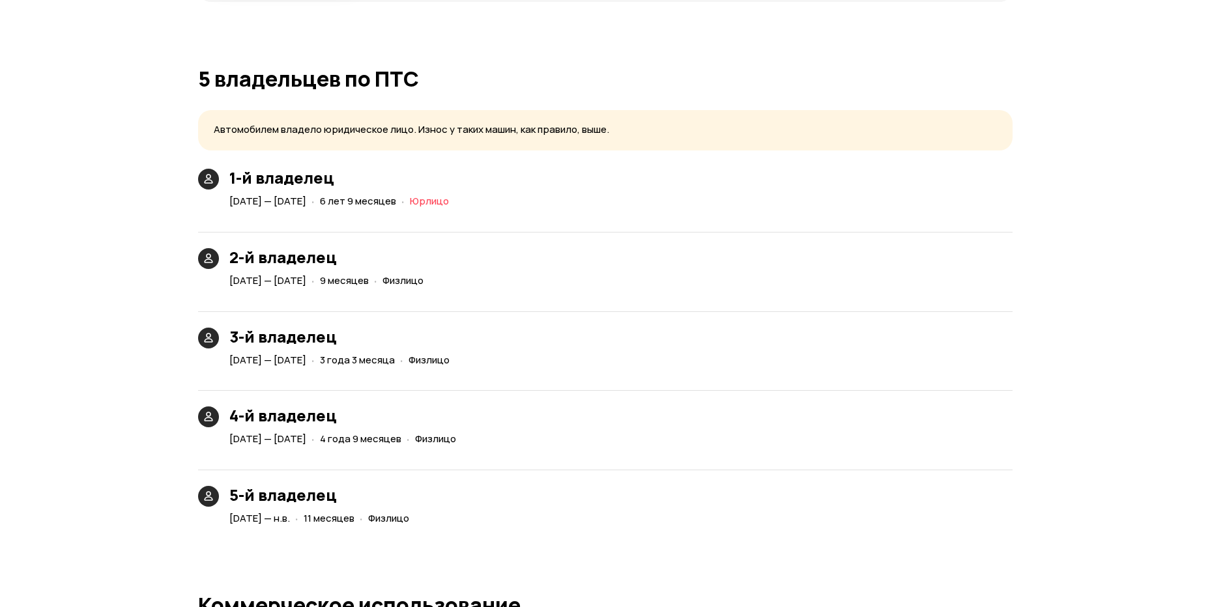
scroll to position [2736, 0]
click at [715, 446] on div "4-й владелец [DATE] — [DATE] · 4 года 9 месяцев · Физлицо" at bounding box center [605, 411] width 814 height 74
